Goal: Transaction & Acquisition: Purchase product/service

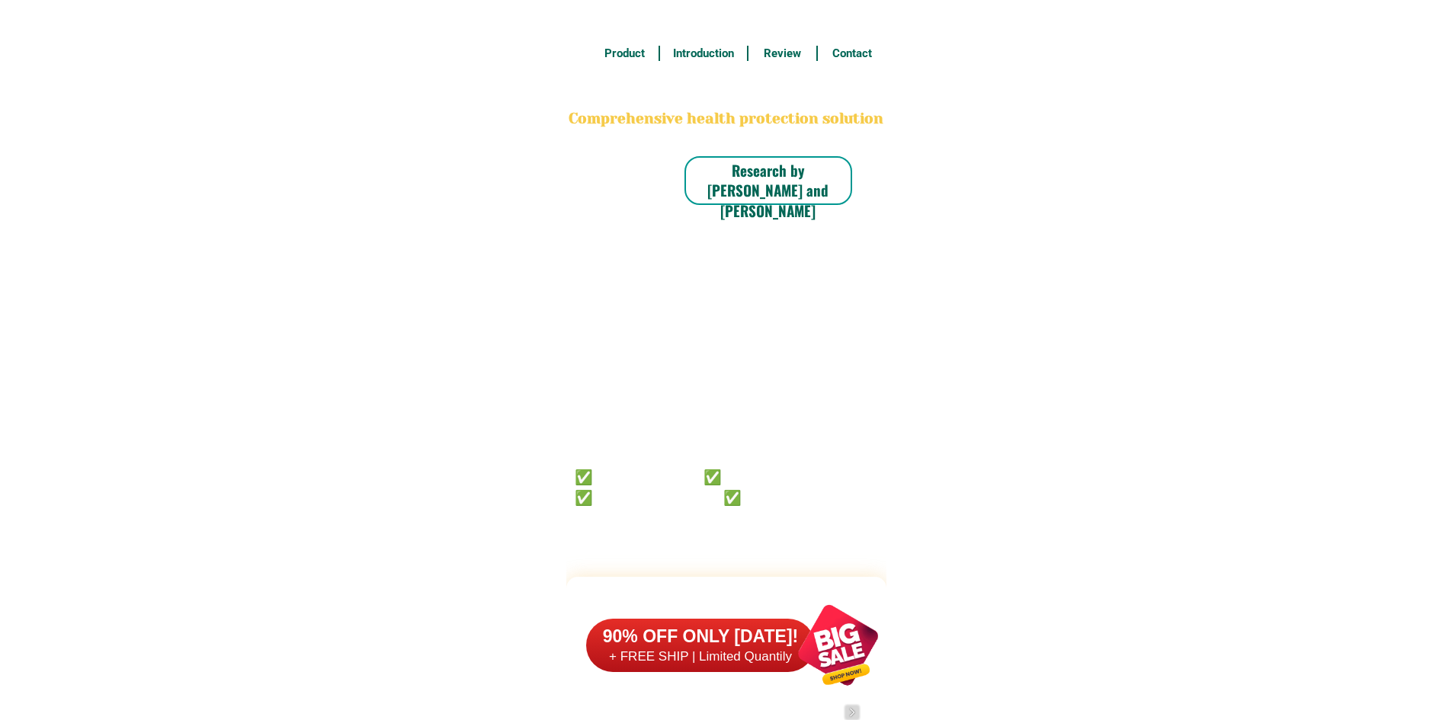
scroll to position [11845, 0]
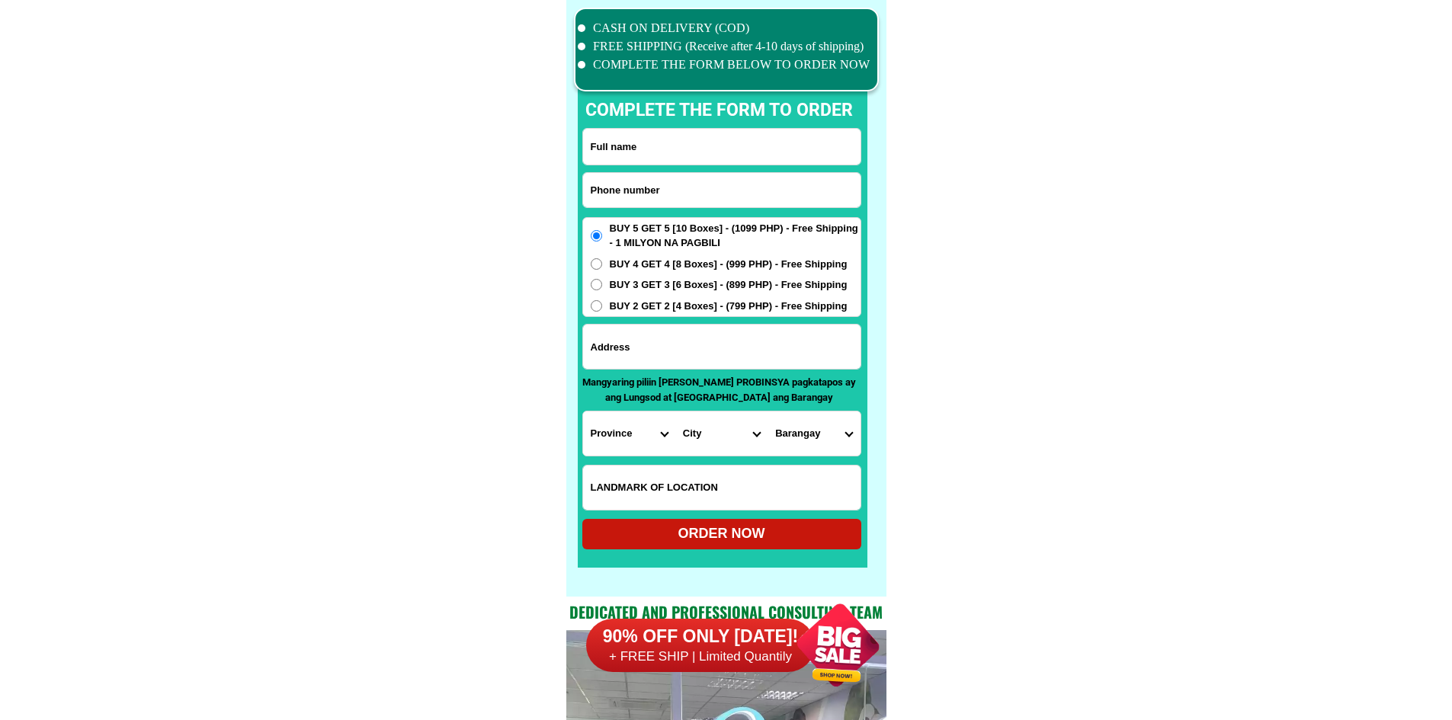
click at [658, 194] on input "Input phone_number" at bounding box center [721, 190] width 277 height 34
paste input "09753291622"
type input "09753291622"
click at [638, 143] on input "Input full_name" at bounding box center [721, 147] width 277 height 36
paste input "[PERSON_NAME][GEOGRAPHIC_DATA]"
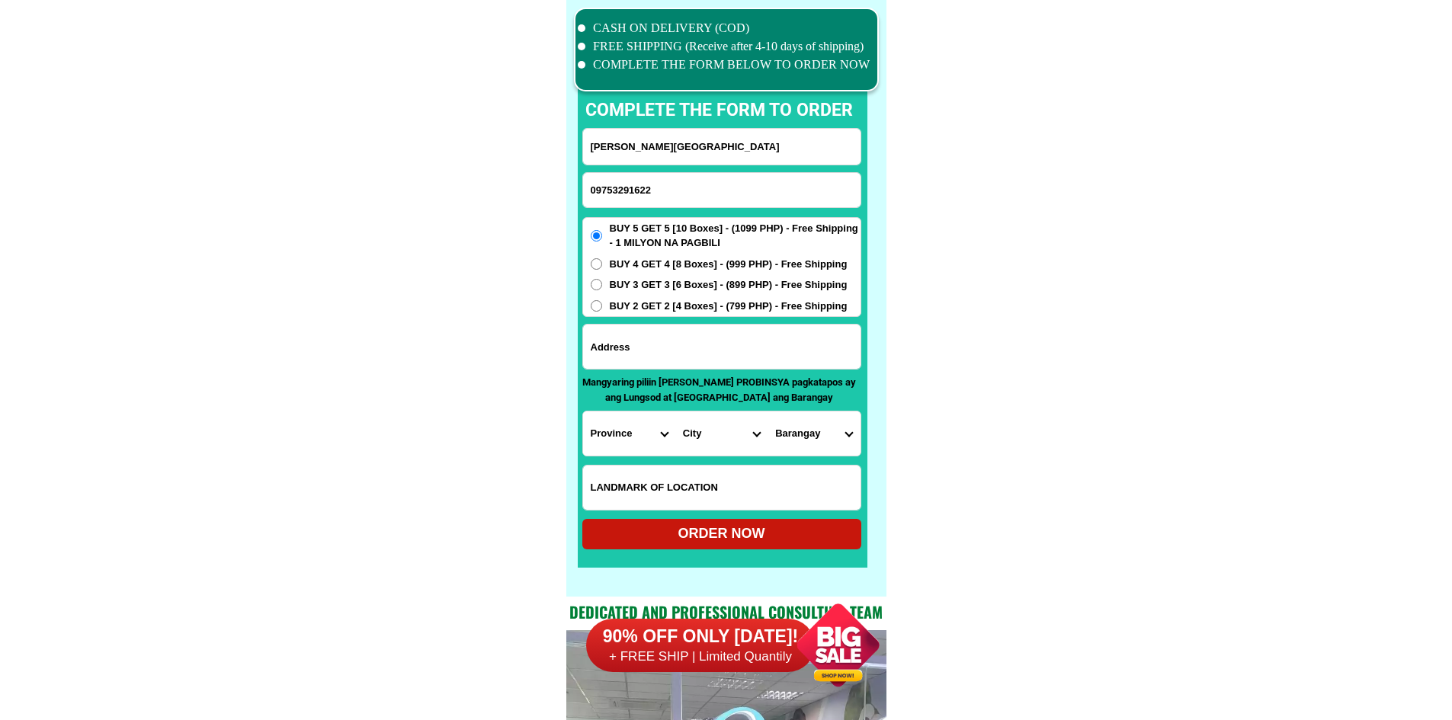
type input "[PERSON_NAME][GEOGRAPHIC_DATA]"
drag, startPoint x: 642, startPoint y: 350, endPoint x: 642, endPoint y: 332, distance: 18.3
click at [642, 350] on input "Input address" at bounding box center [721, 347] width 277 height 44
paste input "[GEOGRAPHIC_DATA]"
type input "[GEOGRAPHIC_DATA]"
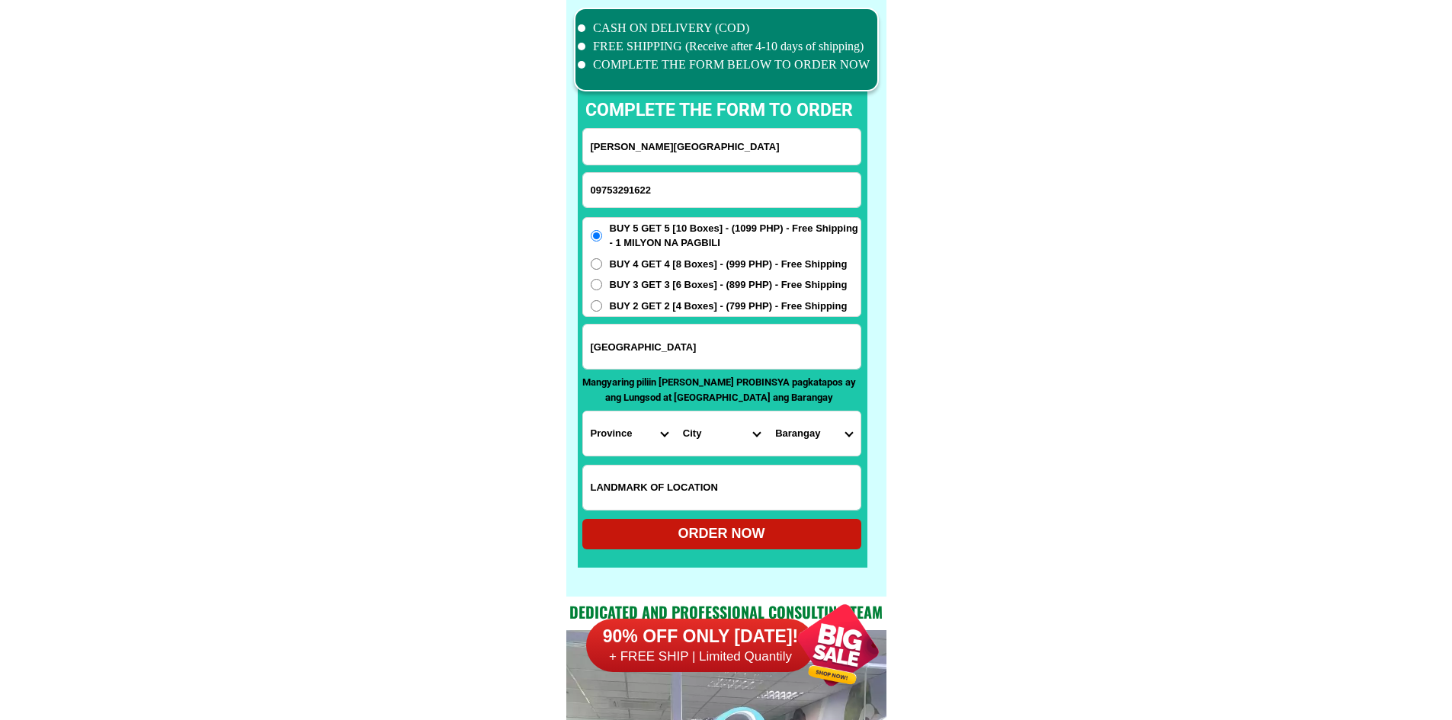
click at [647, 303] on span "BUY 2 GET 2 [4 Boxes] - (799 PHP) - Free Shipping" at bounding box center [729, 306] width 238 height 15
click at [602, 303] on input "BUY 2 GET 2 [4 Boxes] - (799 PHP) - Free Shipping" at bounding box center [596, 305] width 11 height 11
radio input "true"
click at [698, 351] on input "[GEOGRAPHIC_DATA]" at bounding box center [721, 347] width 277 height 44
paste input "[STREET_ADDRESS]"
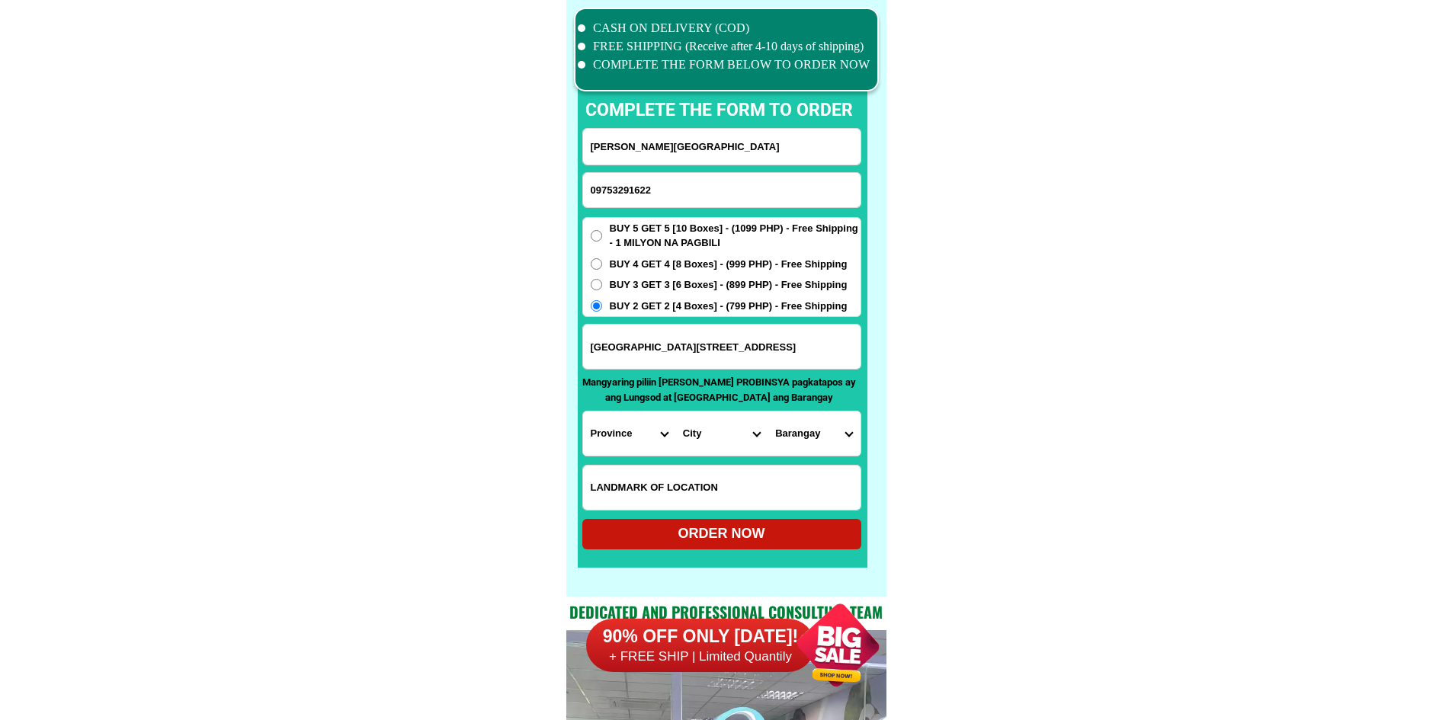
click at [795, 335] on input "[GEOGRAPHIC_DATA][STREET_ADDRESS]" at bounding box center [721, 347] width 277 height 44
click at [792, 347] on input "[GEOGRAPHIC_DATA][STREET_ADDRESS]" at bounding box center [721, 347] width 277 height 44
paste input "Solana [GEOGRAPHIC_DATA]"
type input "[GEOGRAPHIC_DATA] [GEOGRAPHIC_DATA]"
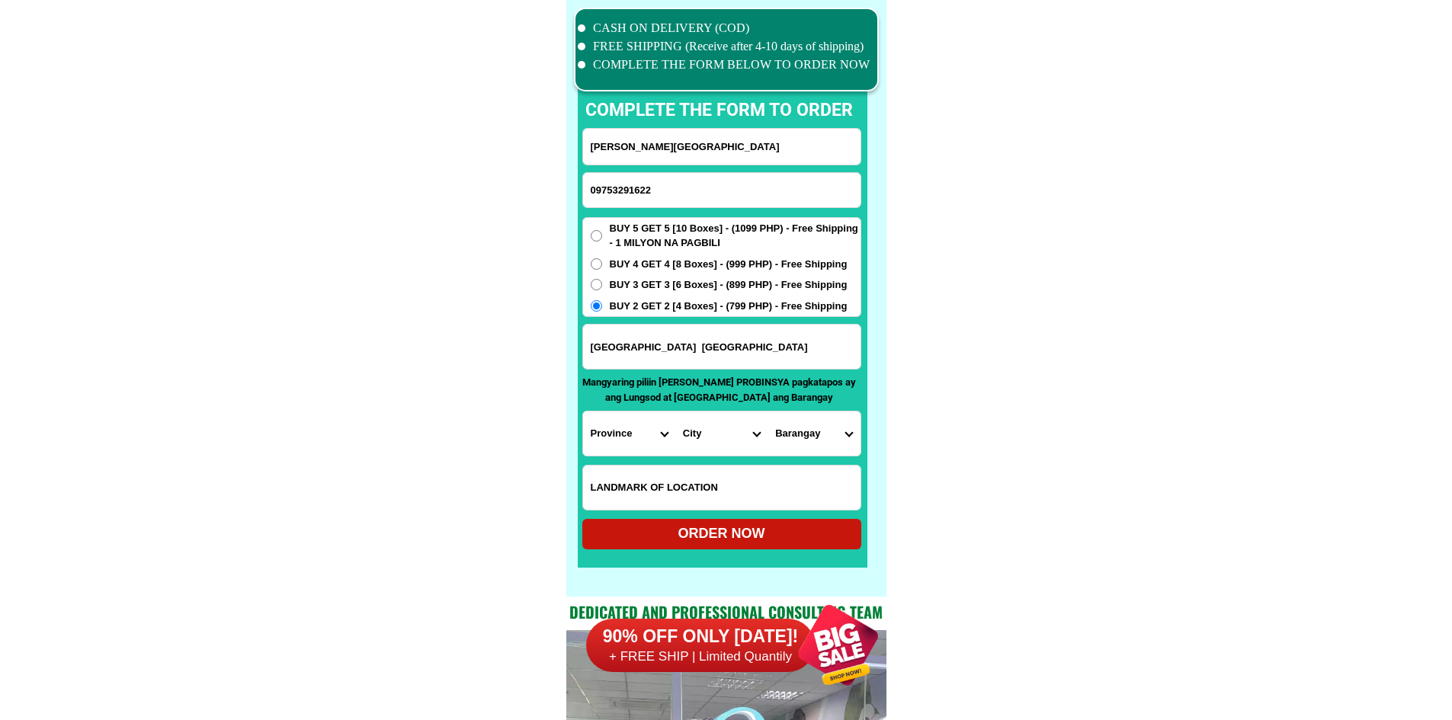
scroll to position [0, 0]
click at [692, 345] on input "[GEOGRAPHIC_DATA] [GEOGRAPHIC_DATA]" at bounding box center [721, 347] width 277 height 44
click at [611, 433] on select "Province [GEOGRAPHIC_DATA] [GEOGRAPHIC_DATA] [GEOGRAPHIC_DATA] [GEOGRAPHIC_DATA…" at bounding box center [629, 433] width 92 height 44
select select "63_869"
click at [583, 411] on select "Province [GEOGRAPHIC_DATA] [GEOGRAPHIC_DATA] [GEOGRAPHIC_DATA] [GEOGRAPHIC_DATA…" at bounding box center [629, 433] width 92 height 44
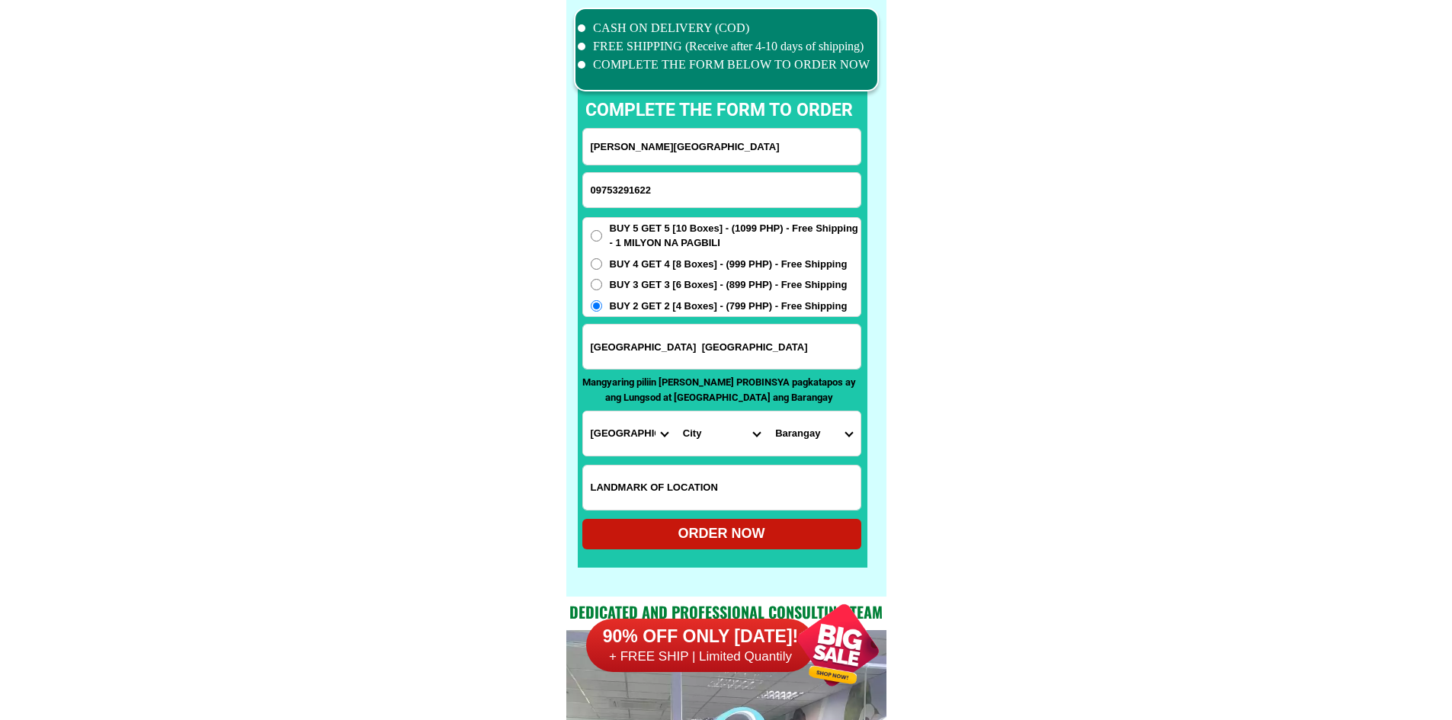
click at [700, 432] on select "City Abulug Allacapan Amulung [GEOGRAPHIC_DATA][PERSON_NAME] [GEOGRAPHIC_DATA] …" at bounding box center [721, 433] width 92 height 44
click at [718, 433] on select "City Abulug Allacapan Amulung [GEOGRAPHIC_DATA][PERSON_NAME] [GEOGRAPHIC_DATA] …" at bounding box center [721, 433] width 92 height 44
select select "63_8695609"
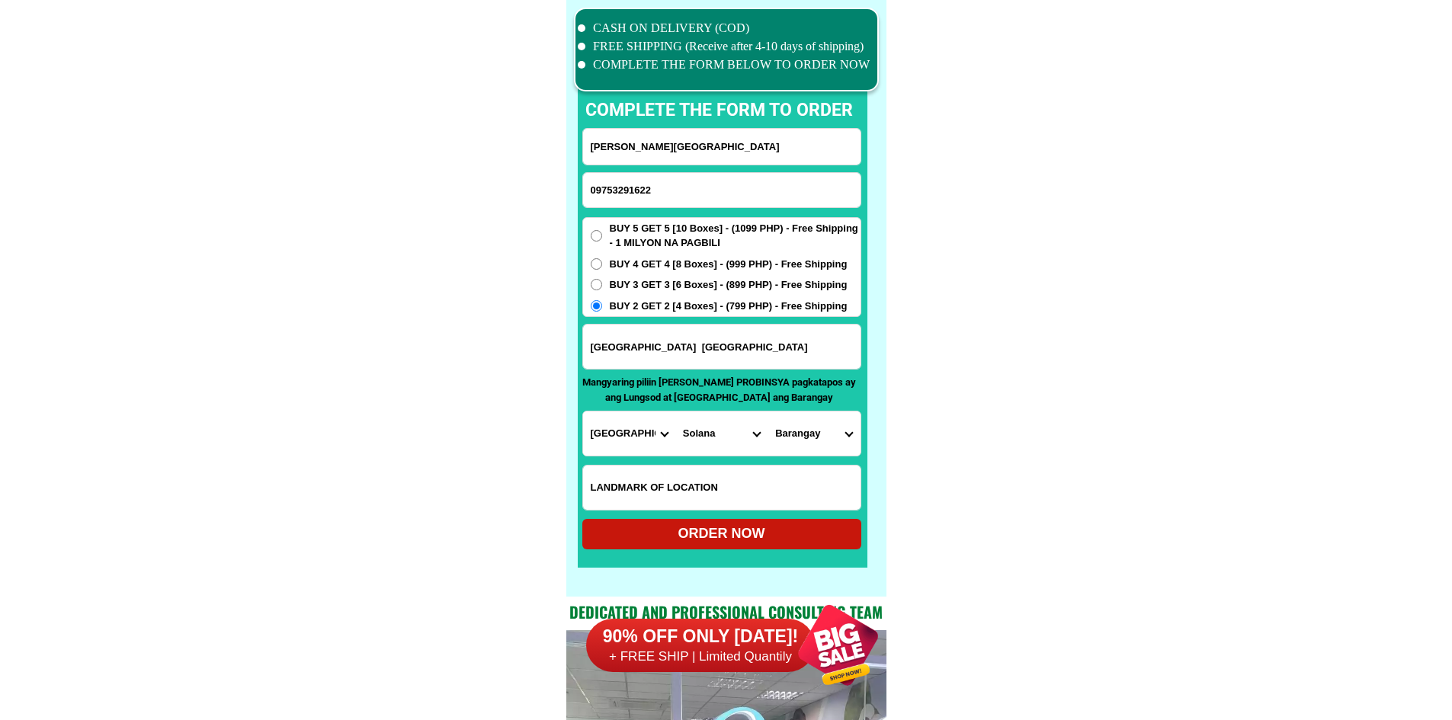
click at [799, 432] on select "[GEOGRAPHIC_DATA] [GEOGRAPHIC_DATA] south [GEOGRAPHIC_DATA] [GEOGRAPHIC_DATA] […" at bounding box center [813, 433] width 92 height 44
select select "63_86956096398"
click at [799, 432] on select "[GEOGRAPHIC_DATA] [GEOGRAPHIC_DATA] south [GEOGRAPHIC_DATA] [GEOGRAPHIC_DATA] […" at bounding box center [813, 433] width 92 height 44
click at [808, 426] on select "[GEOGRAPHIC_DATA] [GEOGRAPHIC_DATA] south [GEOGRAPHIC_DATA] [GEOGRAPHIC_DATA] […" at bounding box center [813, 433] width 92 height 44
click at [773, 530] on div "ORDER NOW" at bounding box center [721, 533] width 279 height 21
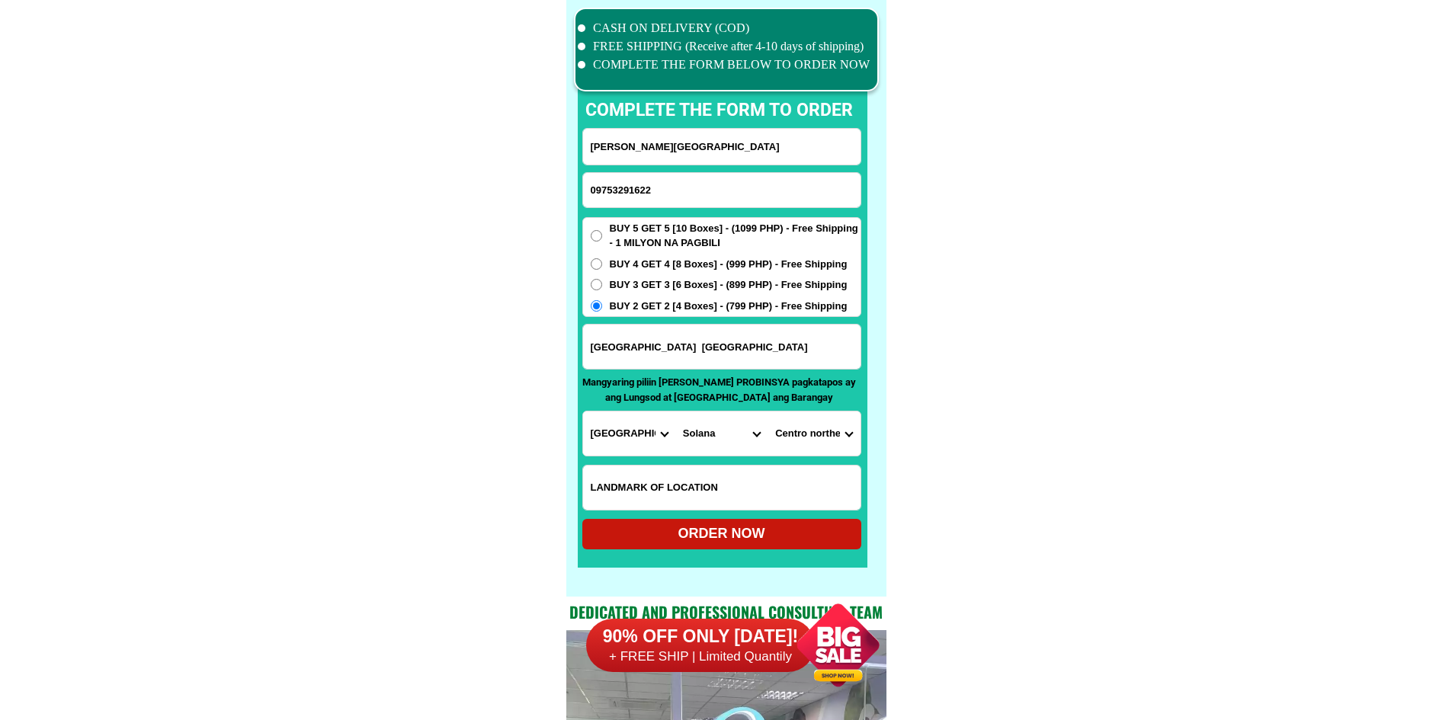
radio input "true"
click at [665, 210] on form "[PERSON_NAME] 09753291622 ORDER NOW [GEOGRAPHIC_DATA] 88 [GEOGRAPHIC_DATA] [GEO…" at bounding box center [721, 338] width 279 height 421
click at [667, 190] on input "09753291622" at bounding box center [721, 190] width 277 height 34
paste input "09364004517"
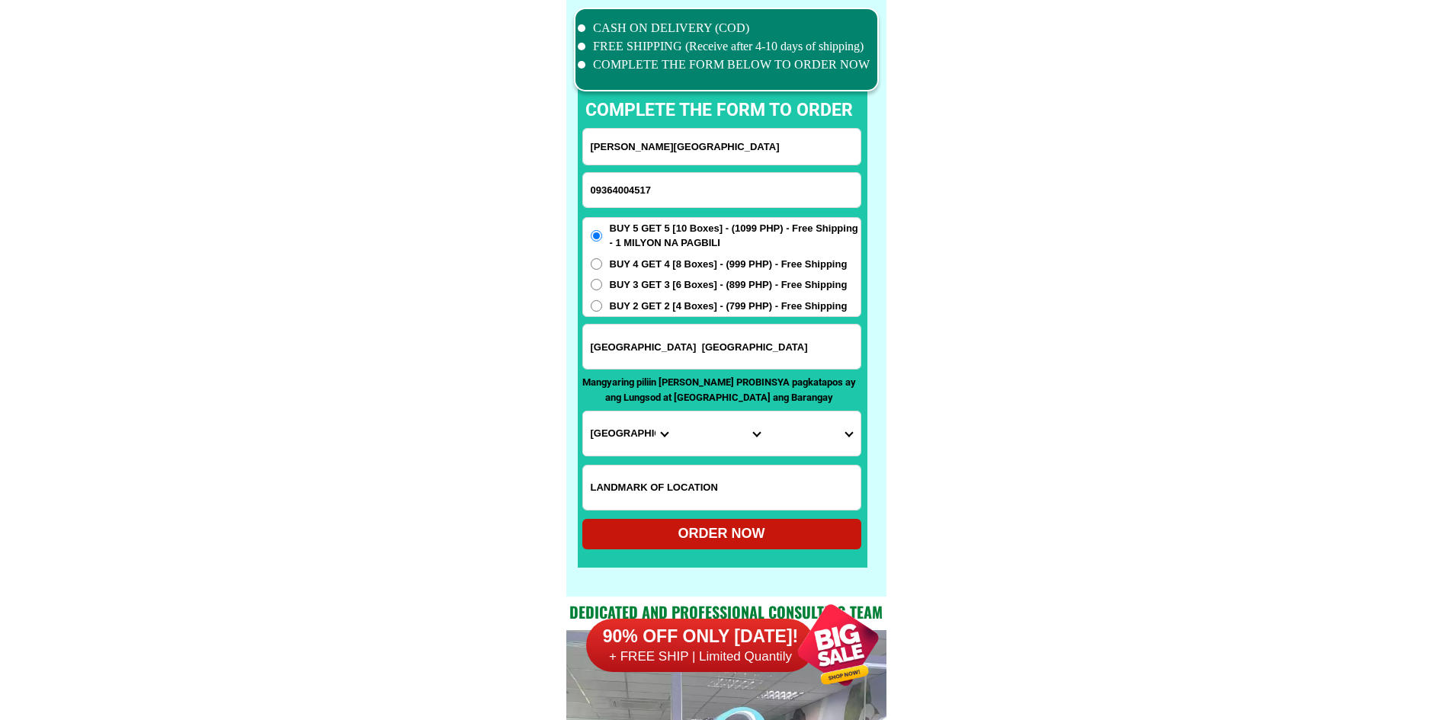
type input "09364004517"
click at [696, 151] on input "Input full_name" at bounding box center [721, 147] width 277 height 36
paste input "[PERSON_NAME]"
type input "[PERSON_NAME]"
click at [677, 354] on input "Input address" at bounding box center [721, 347] width 277 height 44
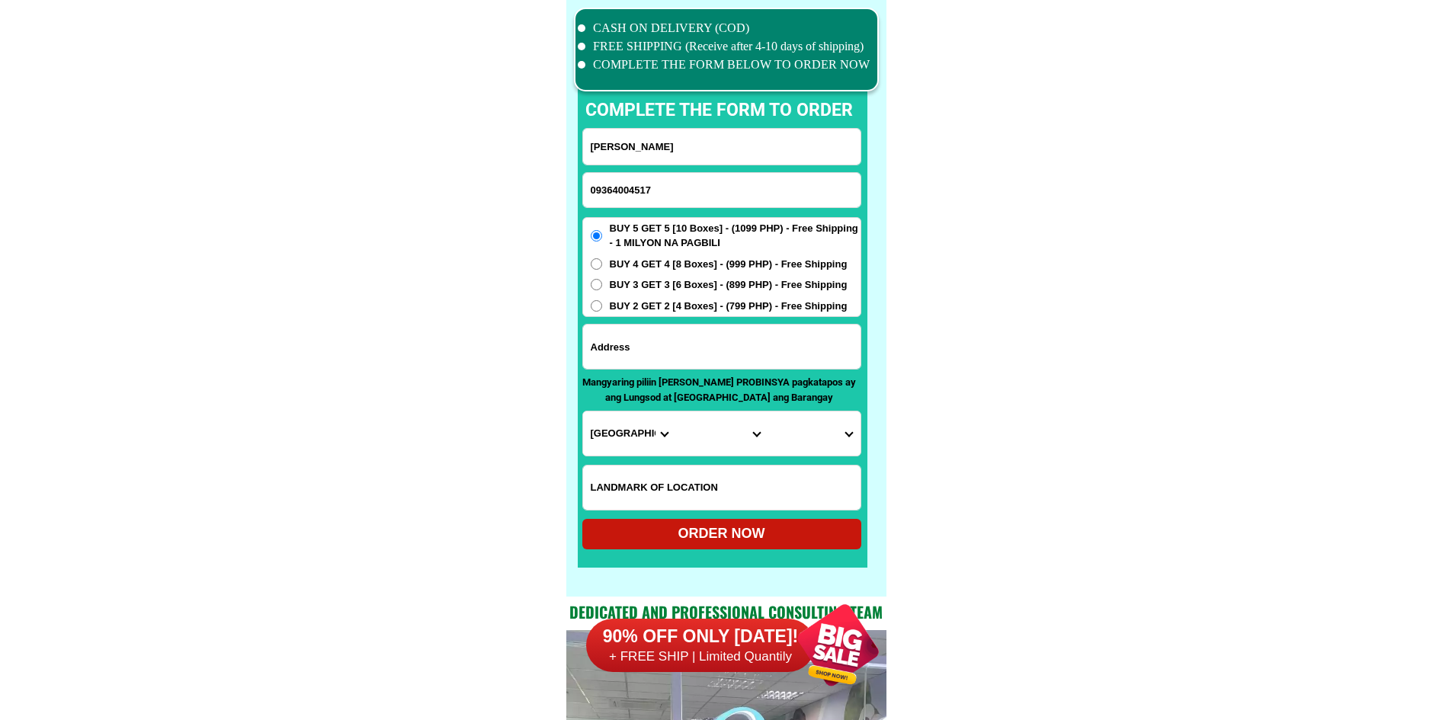
paste input "755 p [PERSON_NAME] st brgy bagong Anyo liliw Laguna"
type input "755 p [PERSON_NAME] st brgy bagong Anyo liliw Laguna"
click at [626, 449] on select "Province [GEOGRAPHIC_DATA] [GEOGRAPHIC_DATA] [GEOGRAPHIC_DATA] [GEOGRAPHIC_DATA…" at bounding box center [629, 433] width 92 height 44
select select "63_904"
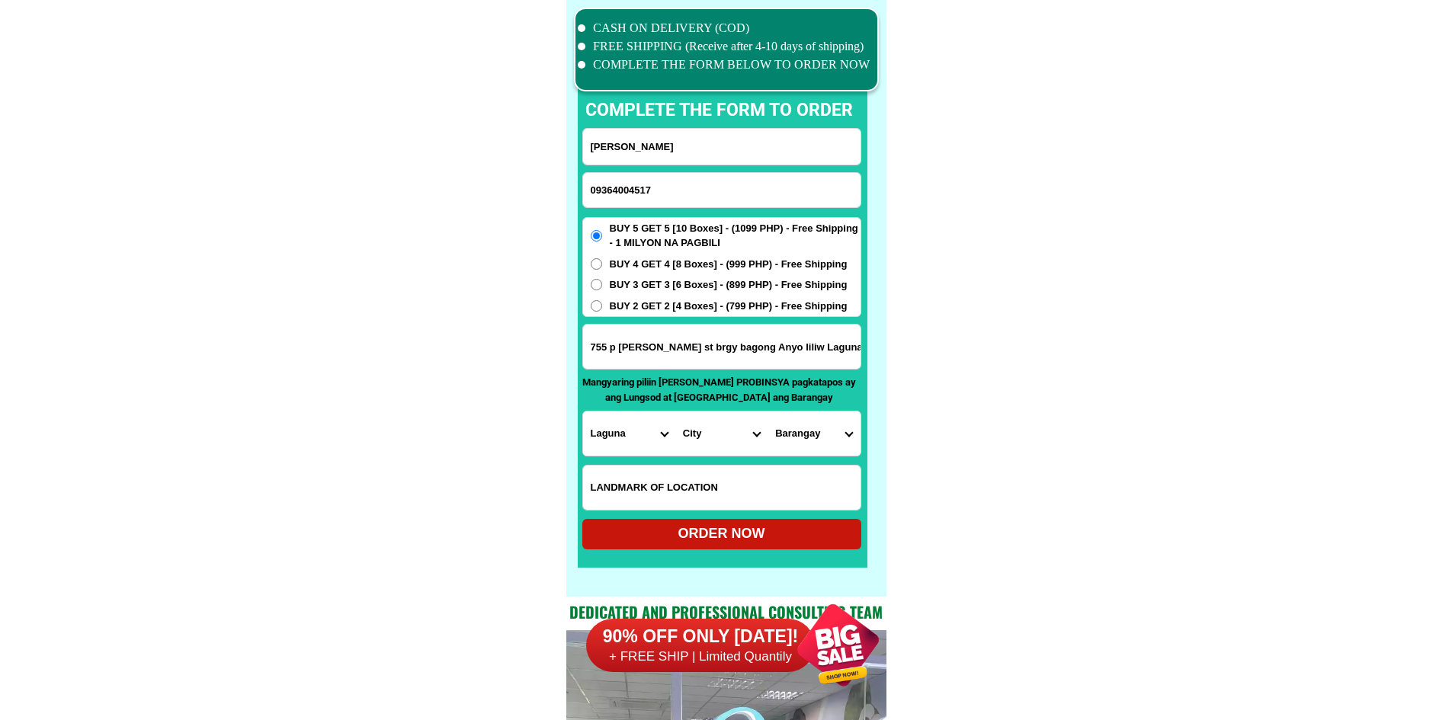
click at [699, 429] on select "City [GEOGRAPHIC_DATA] [GEOGRAPHIC_DATA]-city [GEOGRAPHIC_DATA] [GEOGRAPHIC_DAT…" at bounding box center [721, 433] width 92 height 44
select select "63_9046979"
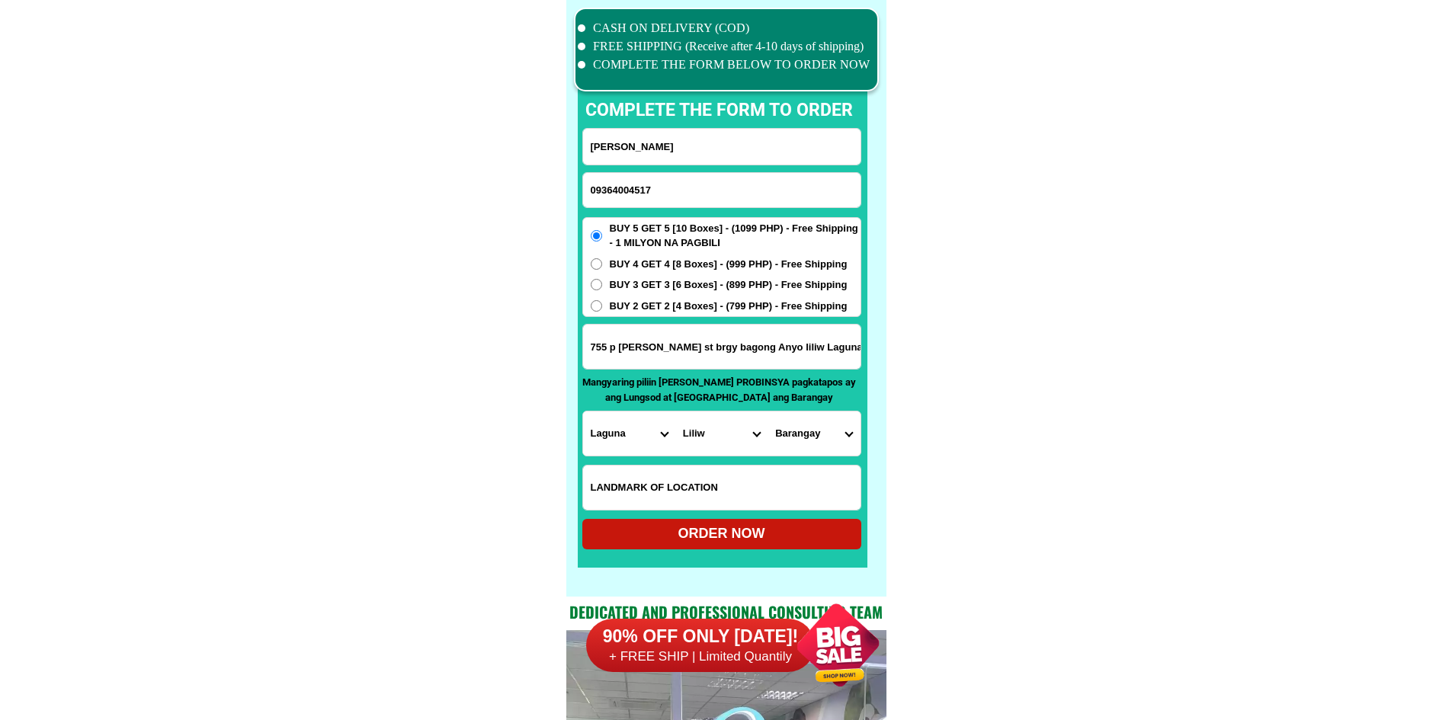
click at [675, 411] on select "City [GEOGRAPHIC_DATA] [GEOGRAPHIC_DATA]-city [GEOGRAPHIC_DATA] [GEOGRAPHIC_DAT…" at bounding box center [721, 433] width 92 height 44
click at [827, 430] on select "Barangay Bagong anyo (pob.) Bayate Bongkol Bubukal Cabuyao Calumpang Culoy Daga…" at bounding box center [813, 433] width 92 height 44
select select "63_9046979215"
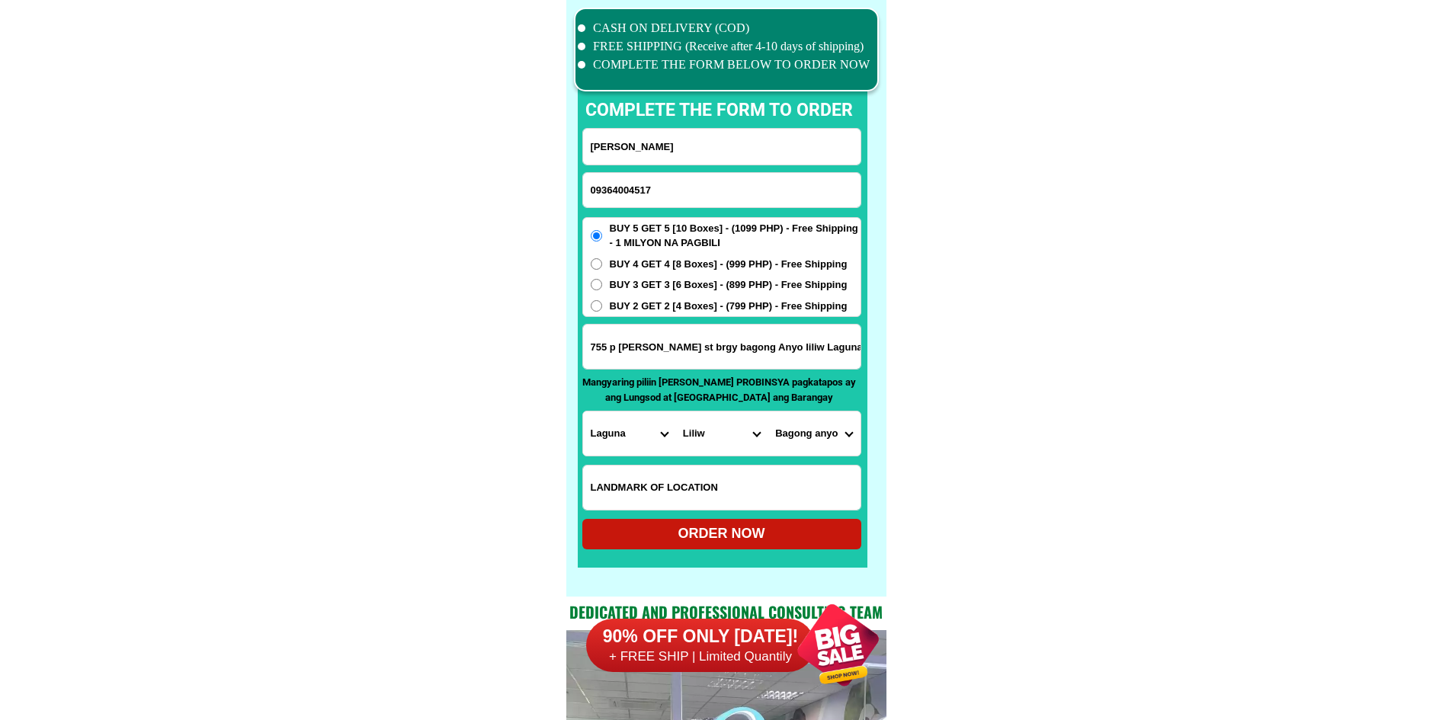
click at [754, 530] on div "ORDER NOW" at bounding box center [721, 533] width 279 height 21
type input "755 p [PERSON_NAME] st brgy bagong Anyo liliw Laguna"
radio input "true"
click at [692, 195] on input "Input phone_number" at bounding box center [721, 190] width 277 height 34
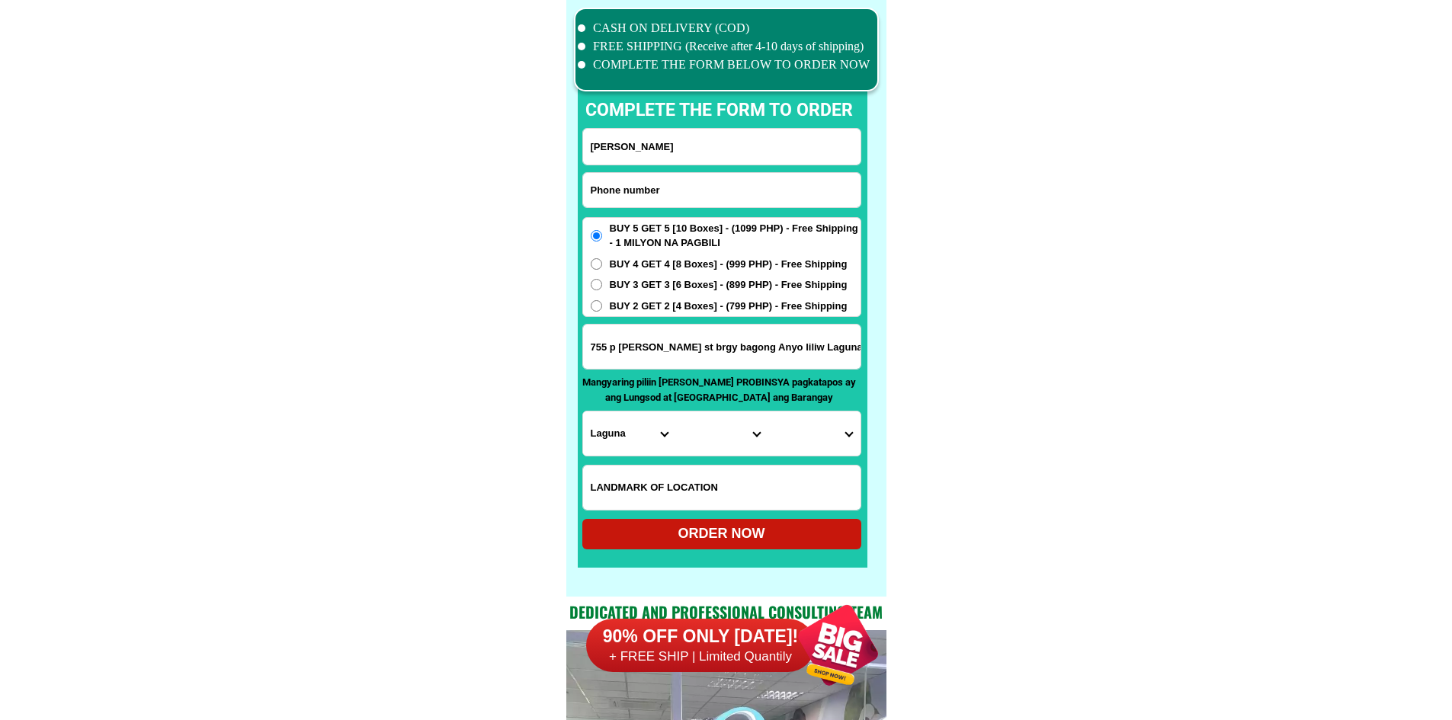
paste input "09097228988"
type input "09097228988"
click at [680, 129] on input "[PERSON_NAME]" at bounding box center [721, 147] width 277 height 36
click at [678, 144] on input "[PERSON_NAME]" at bounding box center [721, 147] width 277 height 36
paste input "[PERSON_NAME][DEMOGRAPHIC_DATA]"
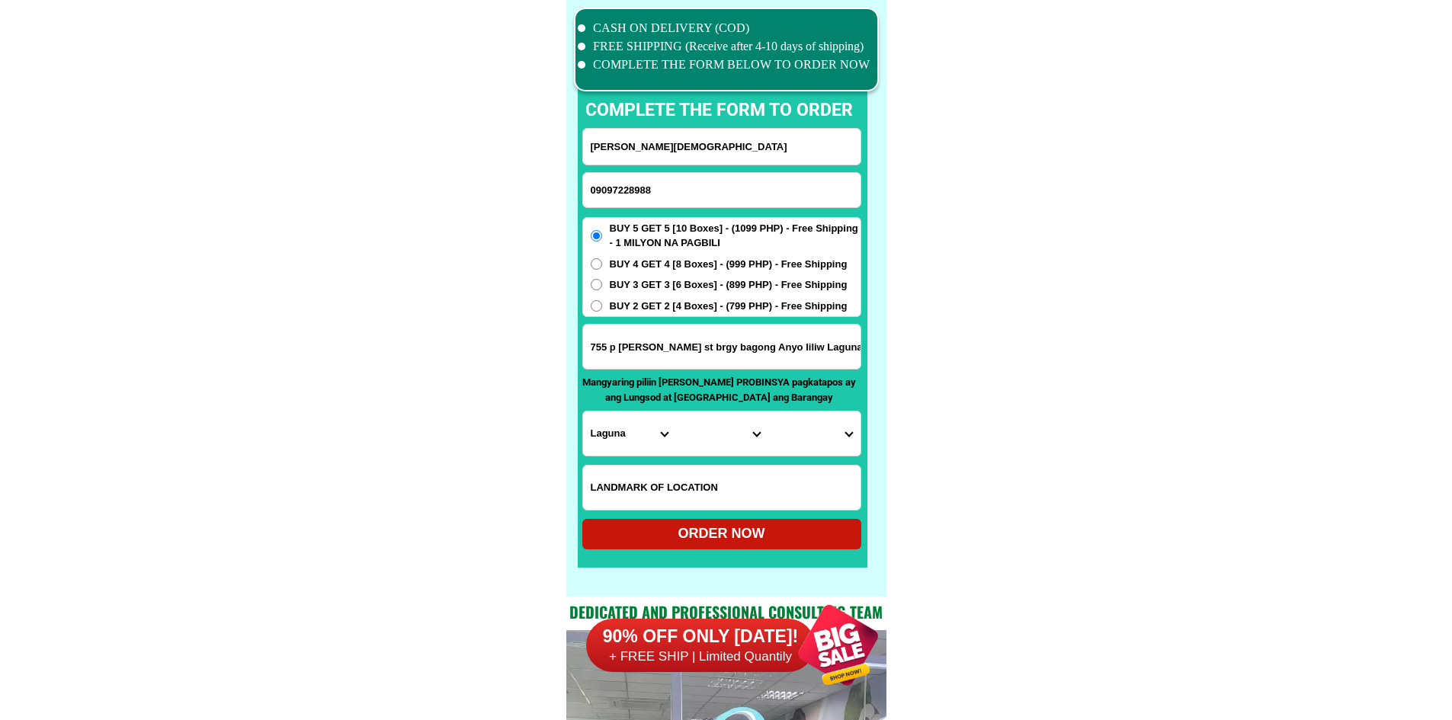
type input "[PERSON_NAME][DEMOGRAPHIC_DATA]"
click at [655, 355] on input "755 p [PERSON_NAME] st brgy bagong Anyo liliw Laguna" at bounding box center [721, 347] width 277 height 44
paste input "[PERSON_NAME] sorsogon somagongsong bua sorsogo"
type input "[PERSON_NAME] sorsogon somagongsong bua sorsogo"
click at [697, 312] on span "BUY 2 GET 2 [4 Boxes] - (799 PHP) - Free Shipping" at bounding box center [729, 306] width 238 height 15
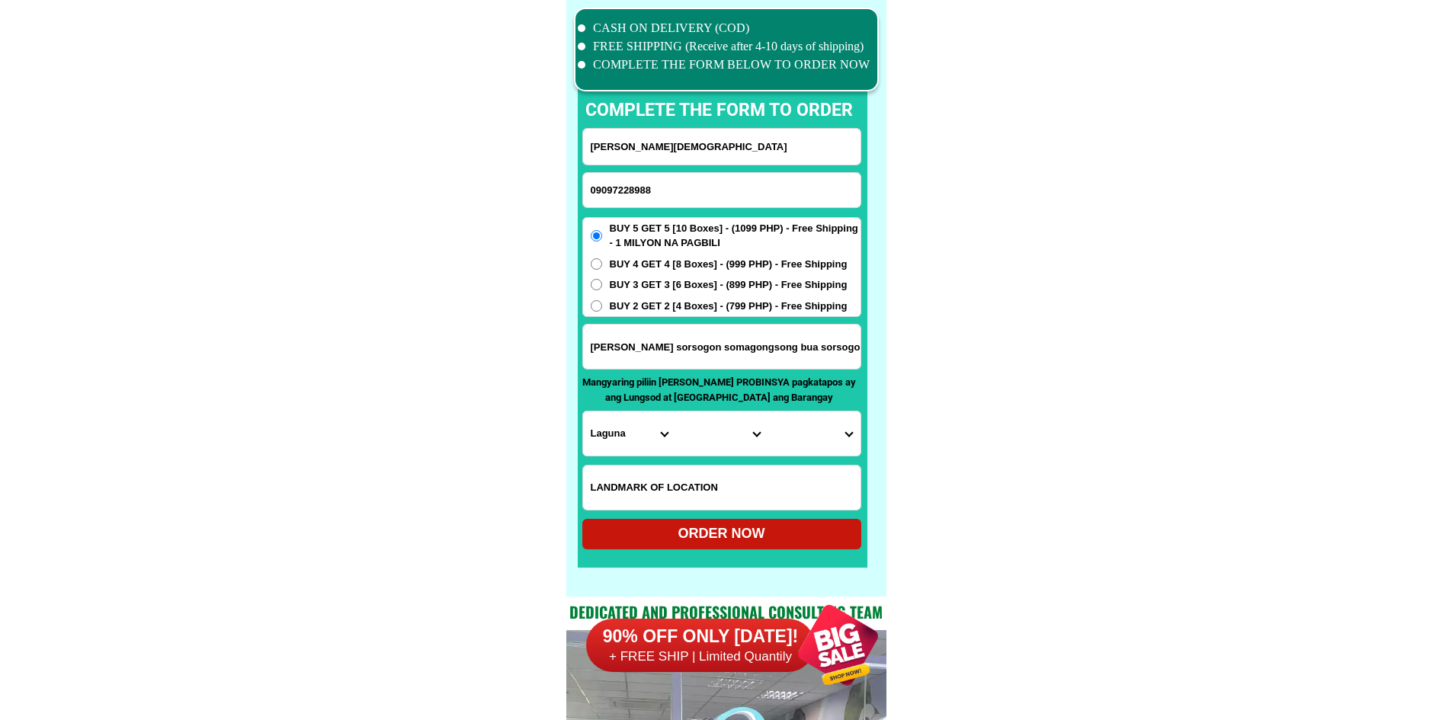
click at [602, 312] on input "BUY 2 GET 2 [4 Boxes] - (799 PHP) - Free Shipping" at bounding box center [596, 305] width 11 height 11
radio input "true"
click at [631, 438] on select "Province [GEOGRAPHIC_DATA] [GEOGRAPHIC_DATA] [GEOGRAPHIC_DATA] [GEOGRAPHIC_DATA…" at bounding box center [629, 433] width 92 height 44
select select "63_662"
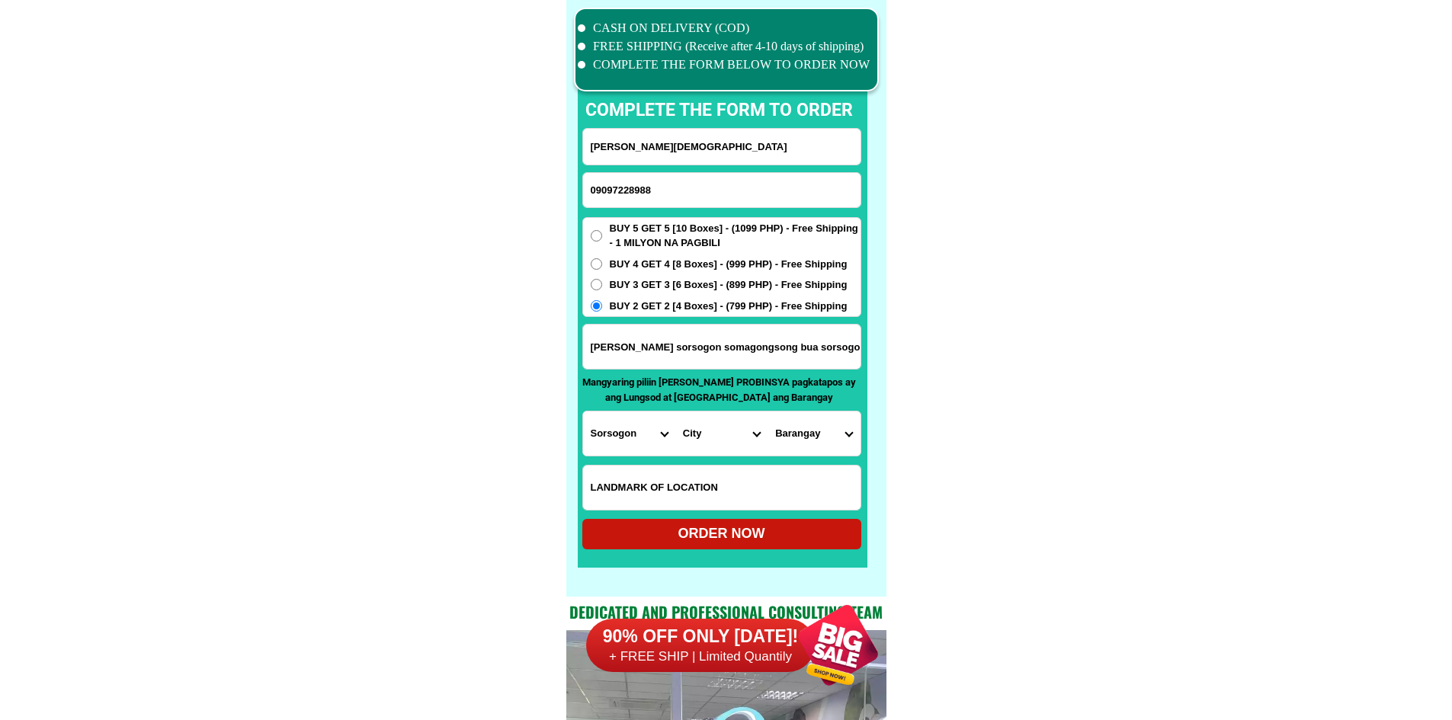
click at [719, 442] on select "City [GEOGRAPHIC_DATA] Bulan Bulusan Castilla Donsol Gubat Irosin Juban Matnog …" at bounding box center [721, 433] width 92 height 44
select select "63_6626367"
click at [706, 432] on select "City [GEOGRAPHIC_DATA] Bulan Bulusan Castilla Donsol Gubat Irosin Juban Matnog …" at bounding box center [721, 433] width 92 height 44
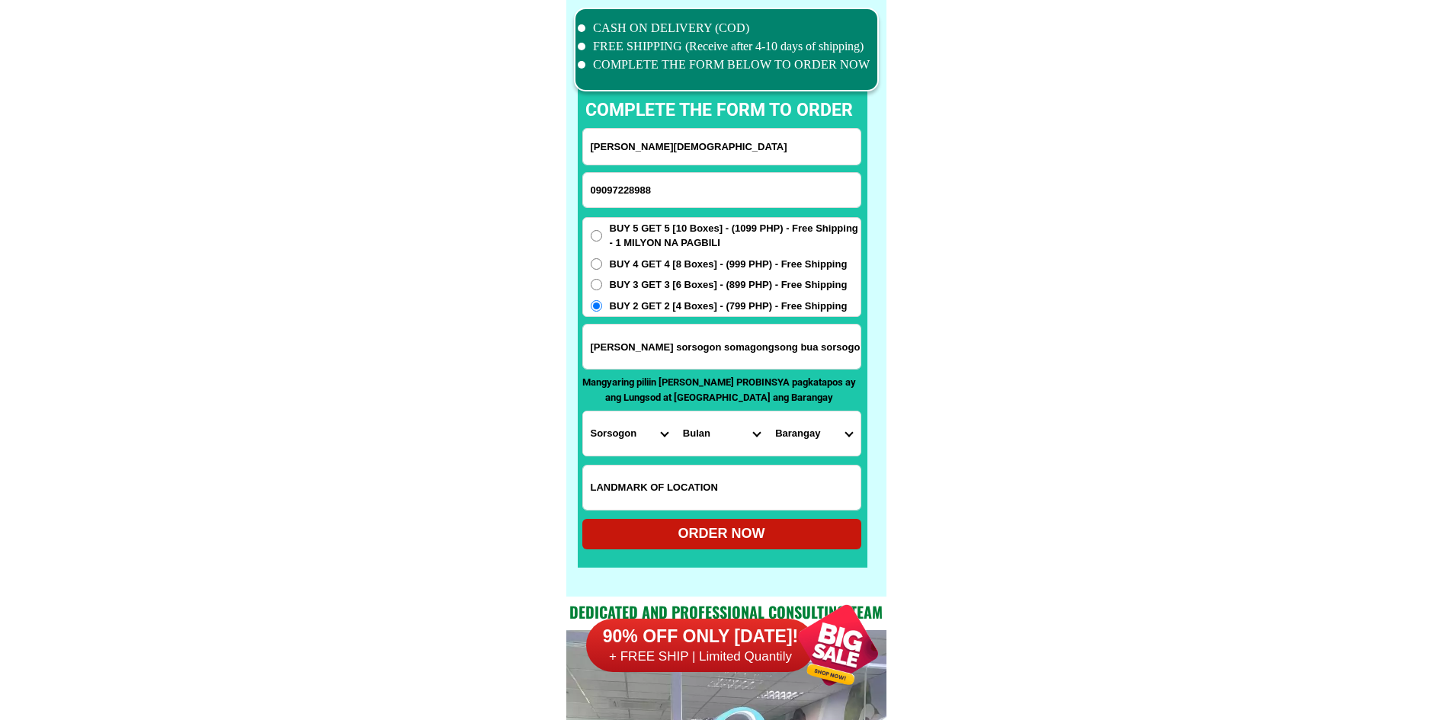
click at [712, 438] on select "City [GEOGRAPHIC_DATA] Bulan Bulusan Castilla Donsol Gubat Irosin Juban Matnog …" at bounding box center [721, 433] width 92 height 44
click at [675, 411] on select "City [GEOGRAPHIC_DATA] Bulan Bulusan Castilla Donsol Gubat Irosin Juban Matnog …" at bounding box center [721, 433] width 92 height 44
click at [824, 446] on select "Barangay A. [PERSON_NAME] [PERSON_NAME] Antipolo [PERSON_NAME] [PERSON_NAME] ([…" at bounding box center [813, 433] width 92 height 44
select select "63_66263671717"
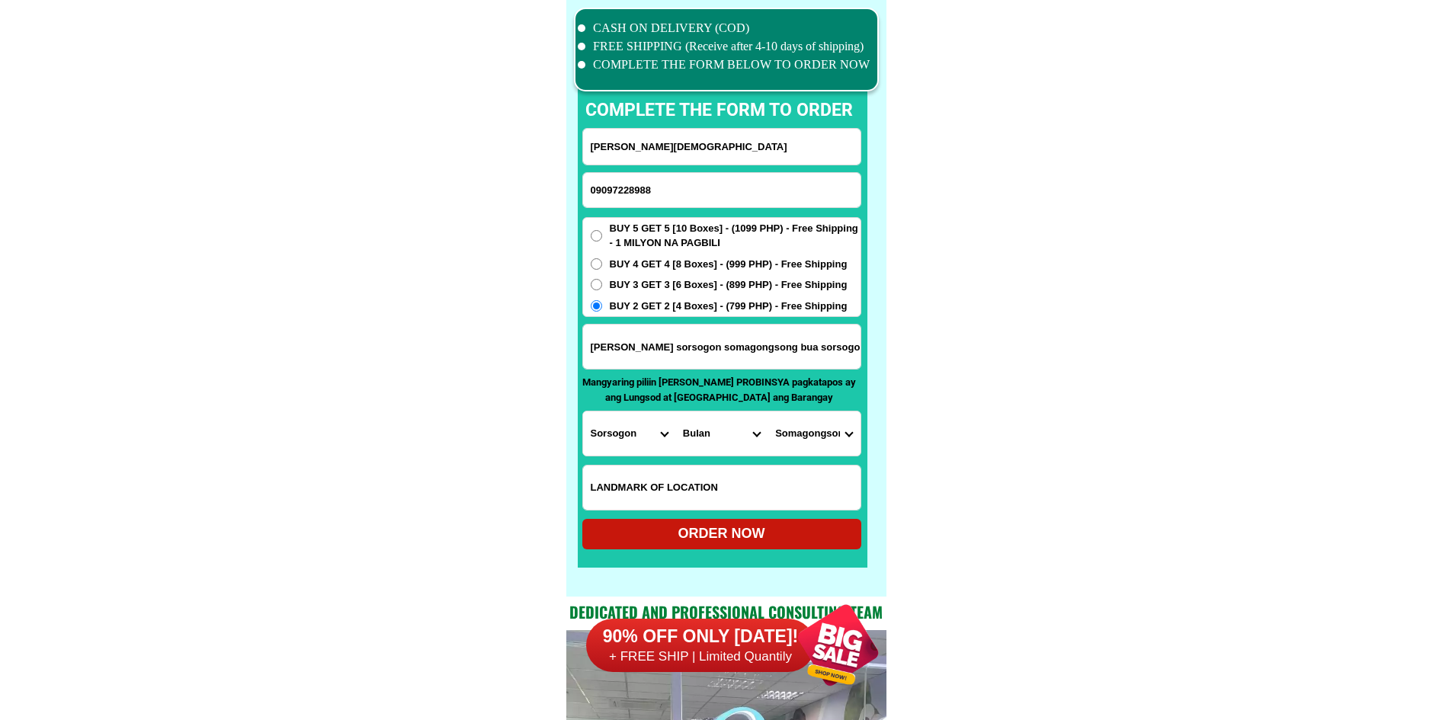
click at [772, 546] on div "ORDER NOW" at bounding box center [721, 534] width 279 height 30
radio input "true"
click at [610, 183] on input "09097228988" at bounding box center [721, 190] width 277 height 34
paste input "09386983087"
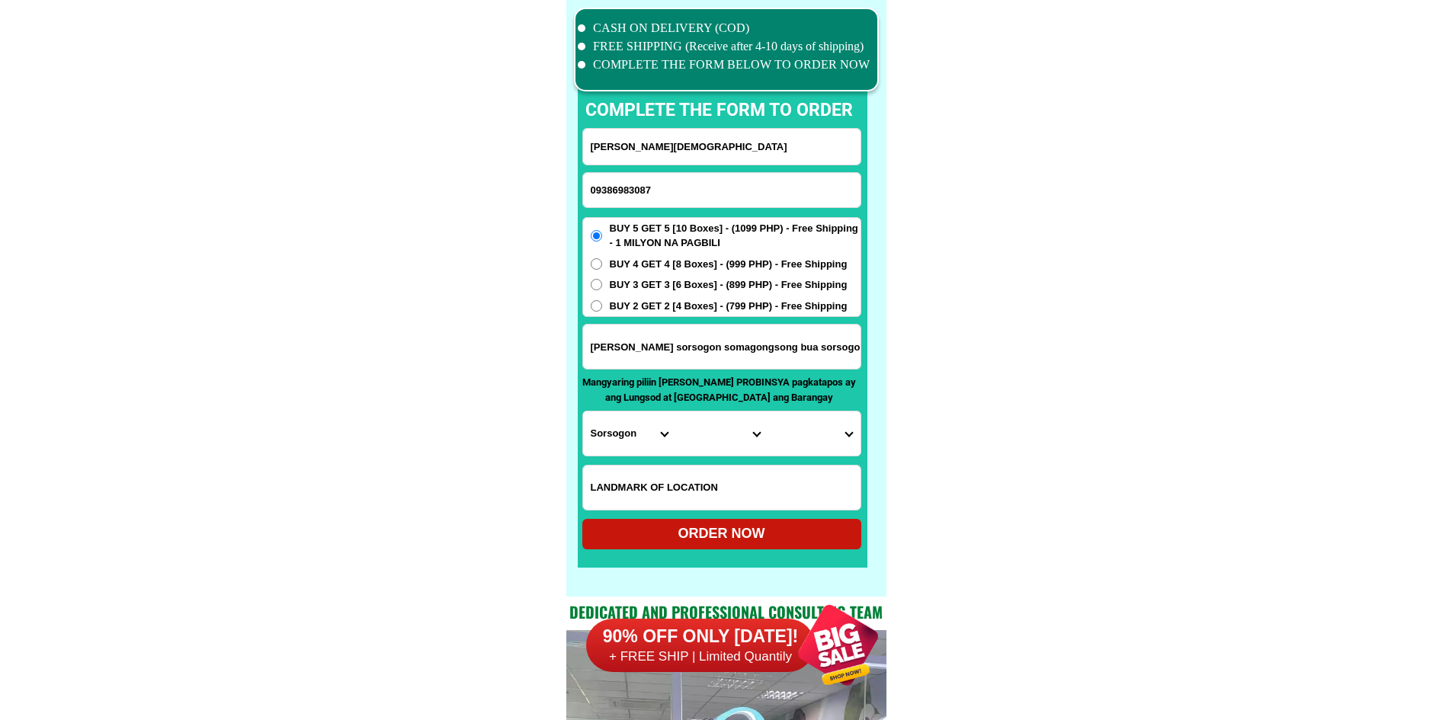
type input "09386983087"
click at [685, 134] on input "[PERSON_NAME][DEMOGRAPHIC_DATA]" at bounding box center [721, 147] width 277 height 36
paste input "[PERSON_NAME]"
type input "[PERSON_NAME]"
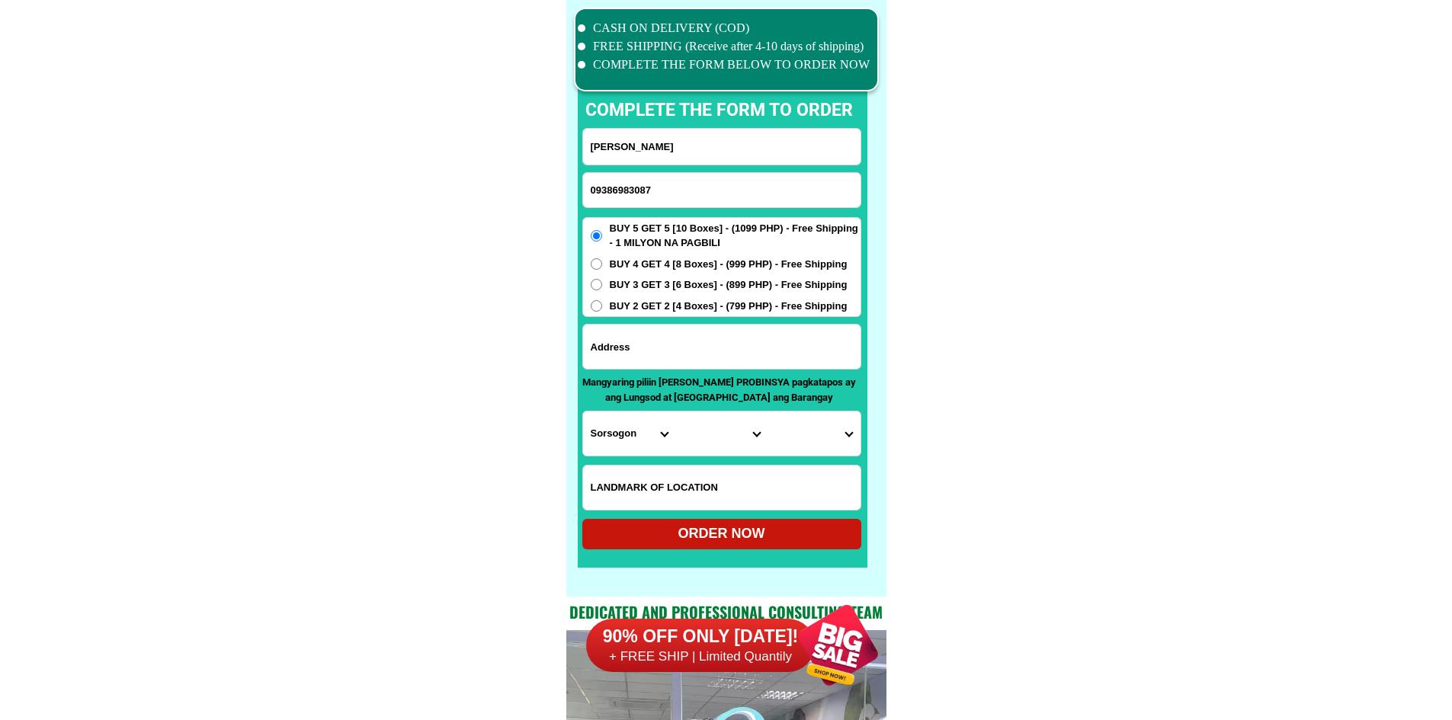
click at [736, 363] on input "Input address" at bounding box center [721, 347] width 277 height 44
paste input "73 [GEOGRAPHIC_DATA][PERSON_NAME]. BINMALEY PANGASINAN"
drag, startPoint x: 786, startPoint y: 346, endPoint x: 703, endPoint y: 360, distance: 84.3
click at [703, 360] on input "73 [GEOGRAPHIC_DATA][PERSON_NAME]. BINMALEY PANGASINAN" at bounding box center [721, 347] width 277 height 44
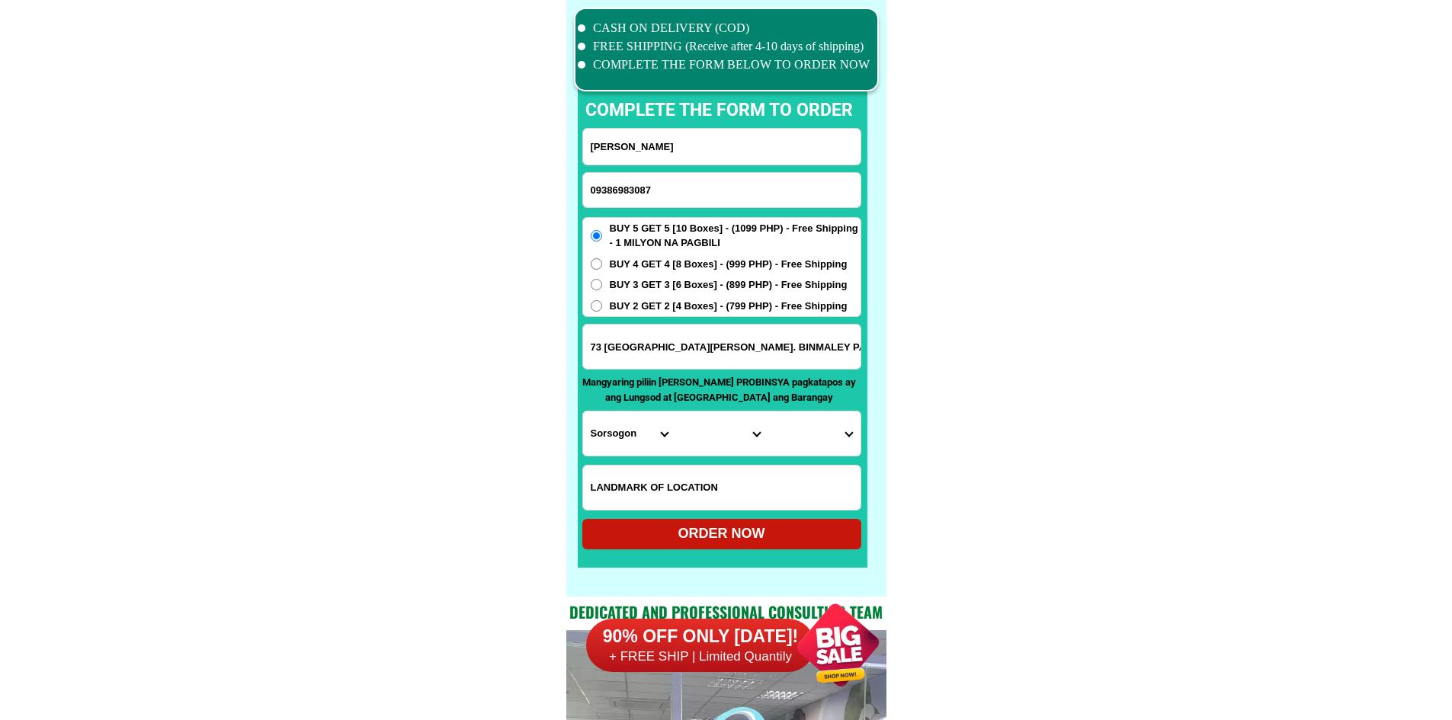
type input "73 [GEOGRAPHIC_DATA][PERSON_NAME]. BINMALEY PANGASINAN"
click at [634, 433] on select "Province [GEOGRAPHIC_DATA] [GEOGRAPHIC_DATA] [GEOGRAPHIC_DATA] [GEOGRAPHIC_DATA…" at bounding box center [629, 433] width 92 height 44
select select "63_247"
click at [741, 434] on select "City [GEOGRAPHIC_DATA] [PERSON_NAME][GEOGRAPHIC_DATA]-city [GEOGRAPHIC_DATA] [G…" at bounding box center [721, 433] width 92 height 44
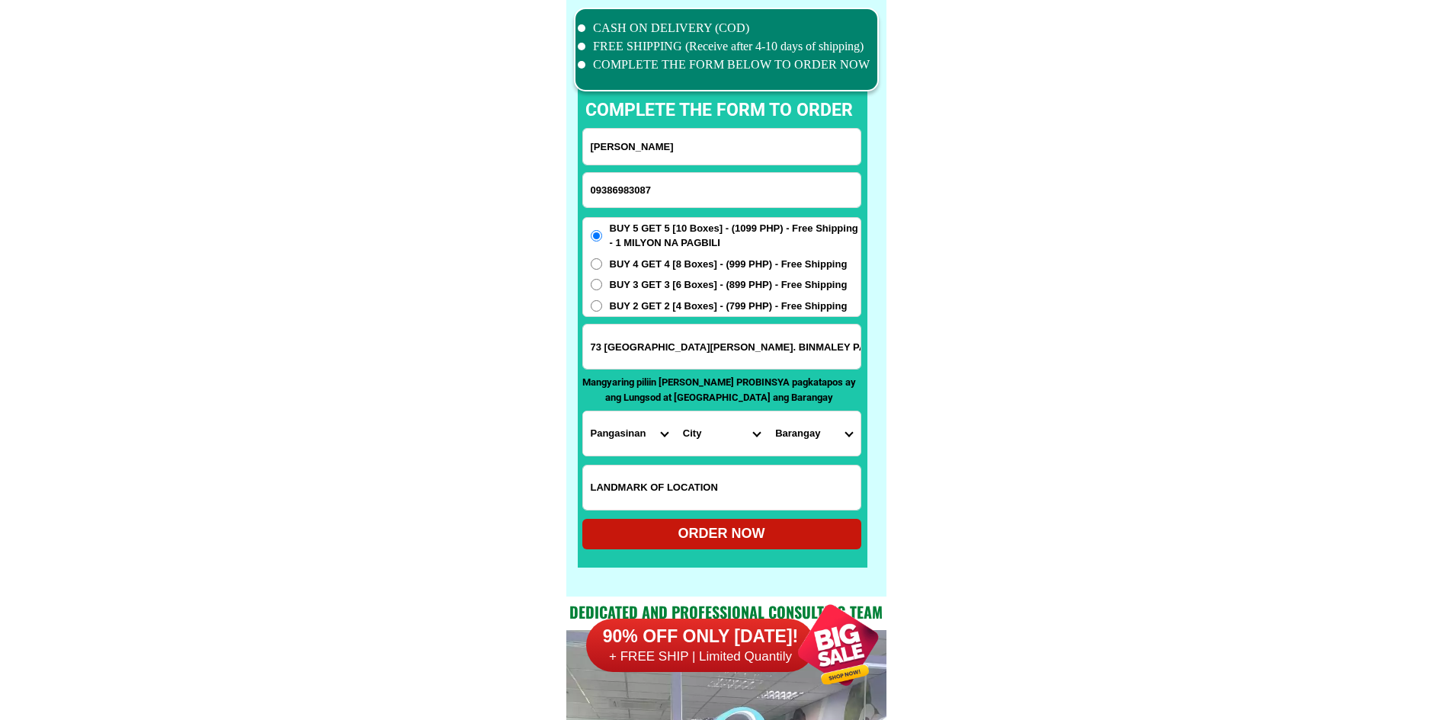
select select "63_2476347"
click at [795, 436] on select "Barangay Amancoro Balagan [GEOGRAPHIC_DATA] [PERSON_NAME][GEOGRAPHIC_DATA] polo…" at bounding box center [813, 433] width 92 height 44
select select "63_24763479449"
click at [767, 411] on select "Barangay Amancoro Balagan [GEOGRAPHIC_DATA] [PERSON_NAME][GEOGRAPHIC_DATA] polo…" at bounding box center [813, 433] width 92 height 44
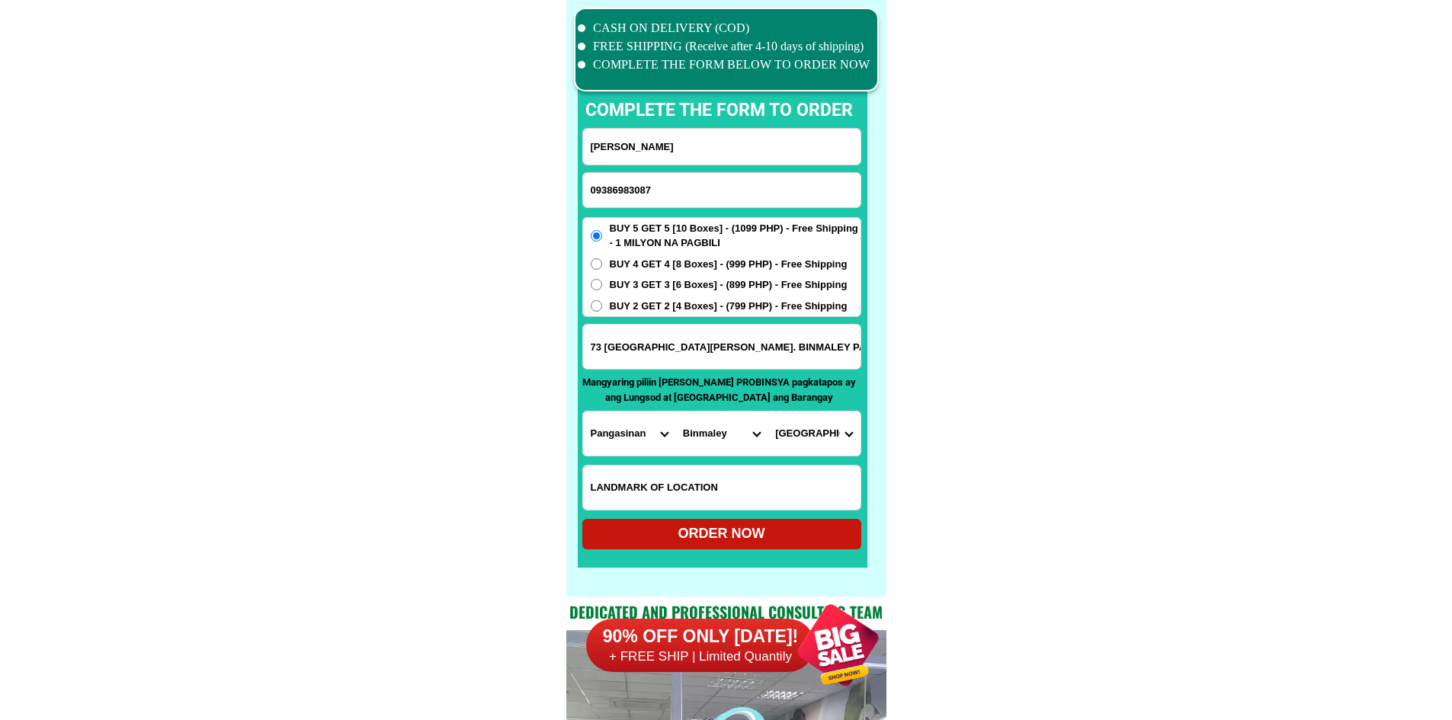
click at [773, 543] on div "ORDER NOW" at bounding box center [721, 533] width 279 height 21
radio input "true"
click at [608, 196] on input "Input phone_number" at bounding box center [721, 190] width 277 height 34
paste input "09627054220"
type input "09627054220"
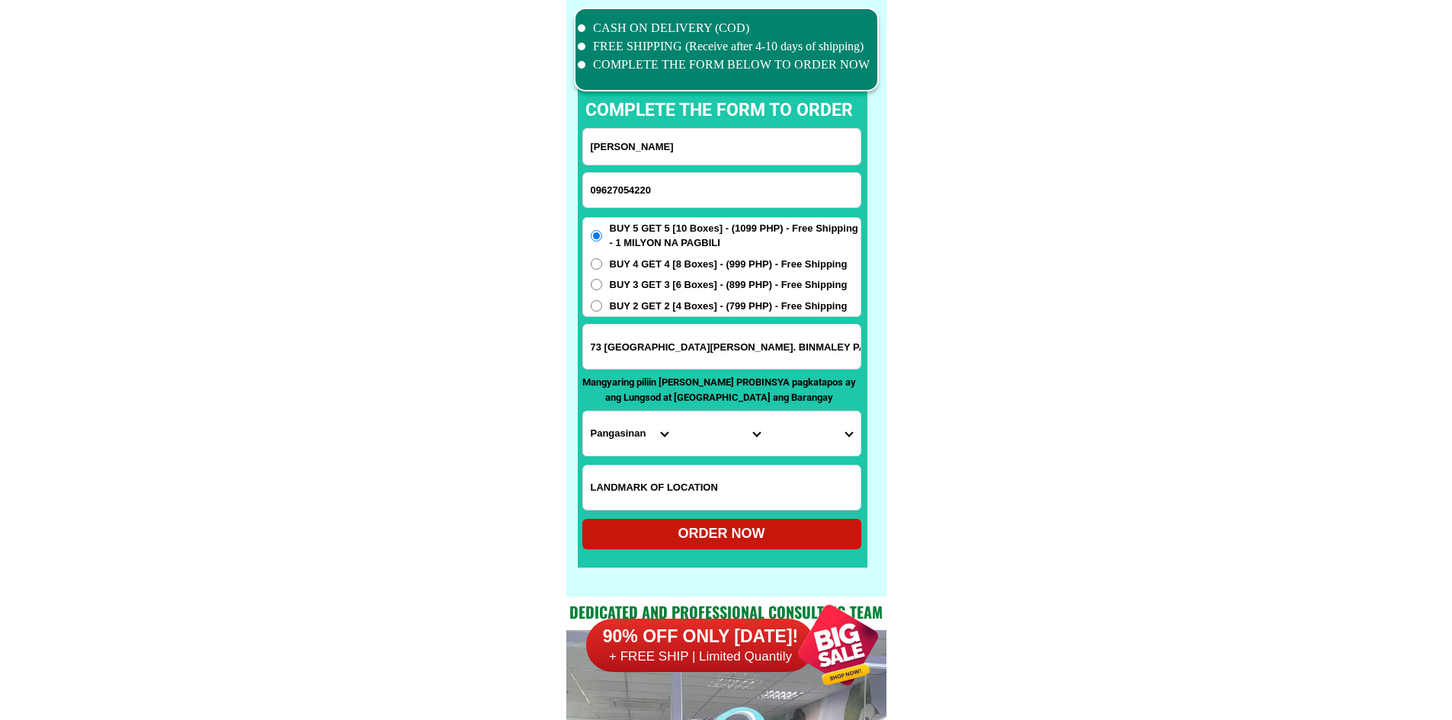
click at [677, 153] on input "[PERSON_NAME]" at bounding box center [721, 147] width 277 height 36
paste input "[PERSON_NAME]"
type input "[PERSON_NAME]"
click at [693, 350] on input "Input address" at bounding box center [721, 347] width 277 height 44
paste input "Block [STREET_ADDRESS]"
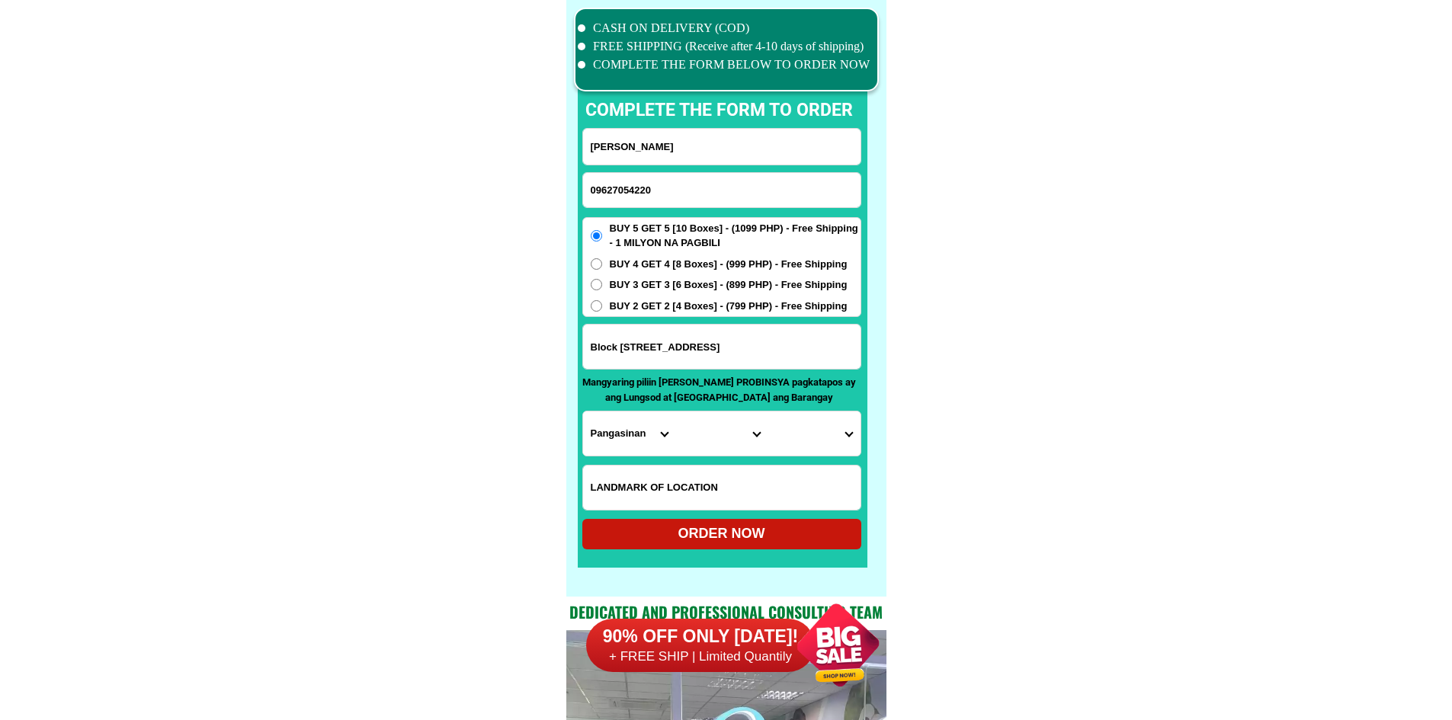
type input "Block [STREET_ADDRESS]"
click at [684, 264] on span "BUY 4 GET 4 [8 Boxes] - (999 PHP) - Free Shipping" at bounding box center [729, 264] width 238 height 15
click at [602, 264] on input "BUY 4 GET 4 [8 Boxes] - (999 PHP) - Free Shipping" at bounding box center [596, 263] width 11 height 11
radio input "true"
drag, startPoint x: 981, startPoint y: 377, endPoint x: 720, endPoint y: 424, distance: 265.6
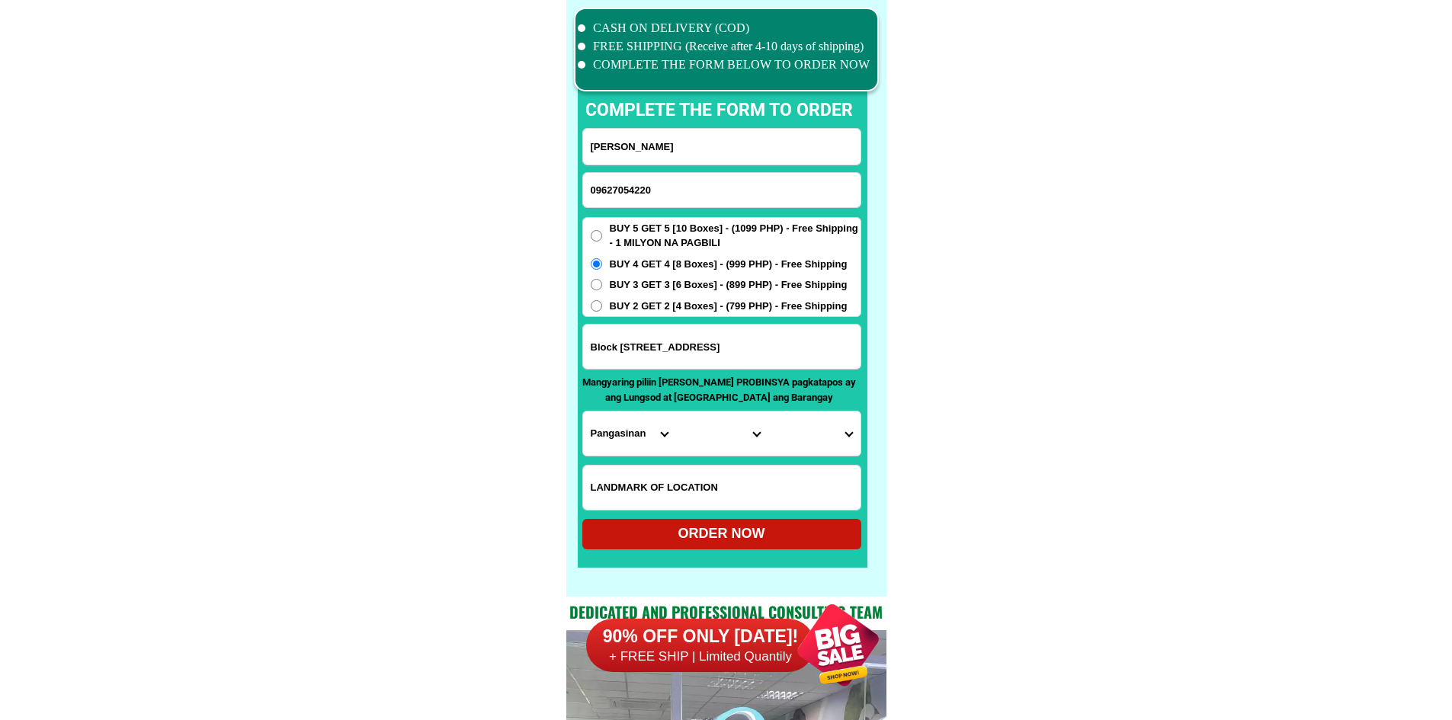
click at [604, 437] on select "Province [GEOGRAPHIC_DATA] [GEOGRAPHIC_DATA] [GEOGRAPHIC_DATA] [GEOGRAPHIC_DATA…" at bounding box center [629, 433] width 92 height 44
select select "63_219"
click at [693, 440] on select "City [GEOGRAPHIC_DATA] [GEOGRAPHIC_DATA] [GEOGRAPHIC_DATA] [GEOGRAPHIC_DATA]-ci…" at bounding box center [721, 433] width 92 height 44
select select "63_2194070"
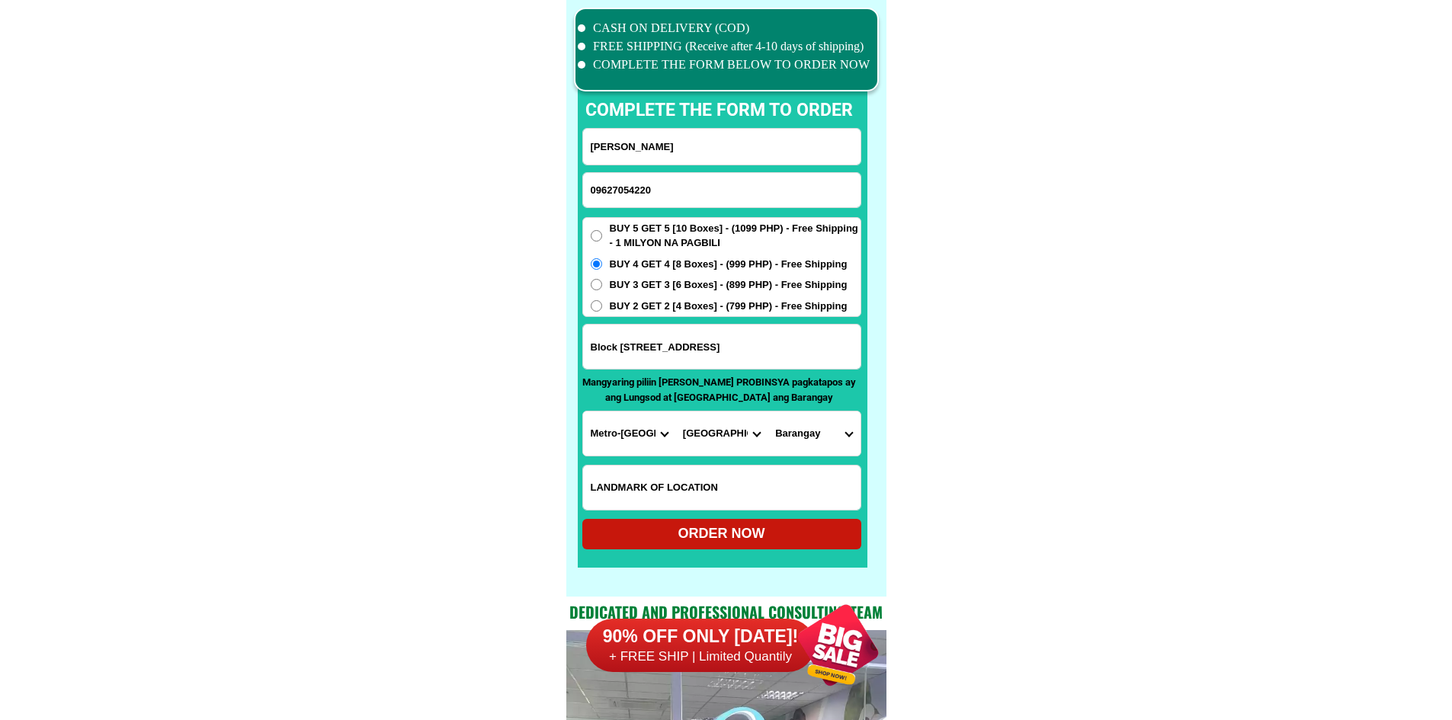
click at [843, 440] on select "Barangay [PERSON_NAME] [PERSON_NAME] [PERSON_NAME] Bagbag Bago bantay Bagong li…" at bounding box center [813, 433] width 92 height 44
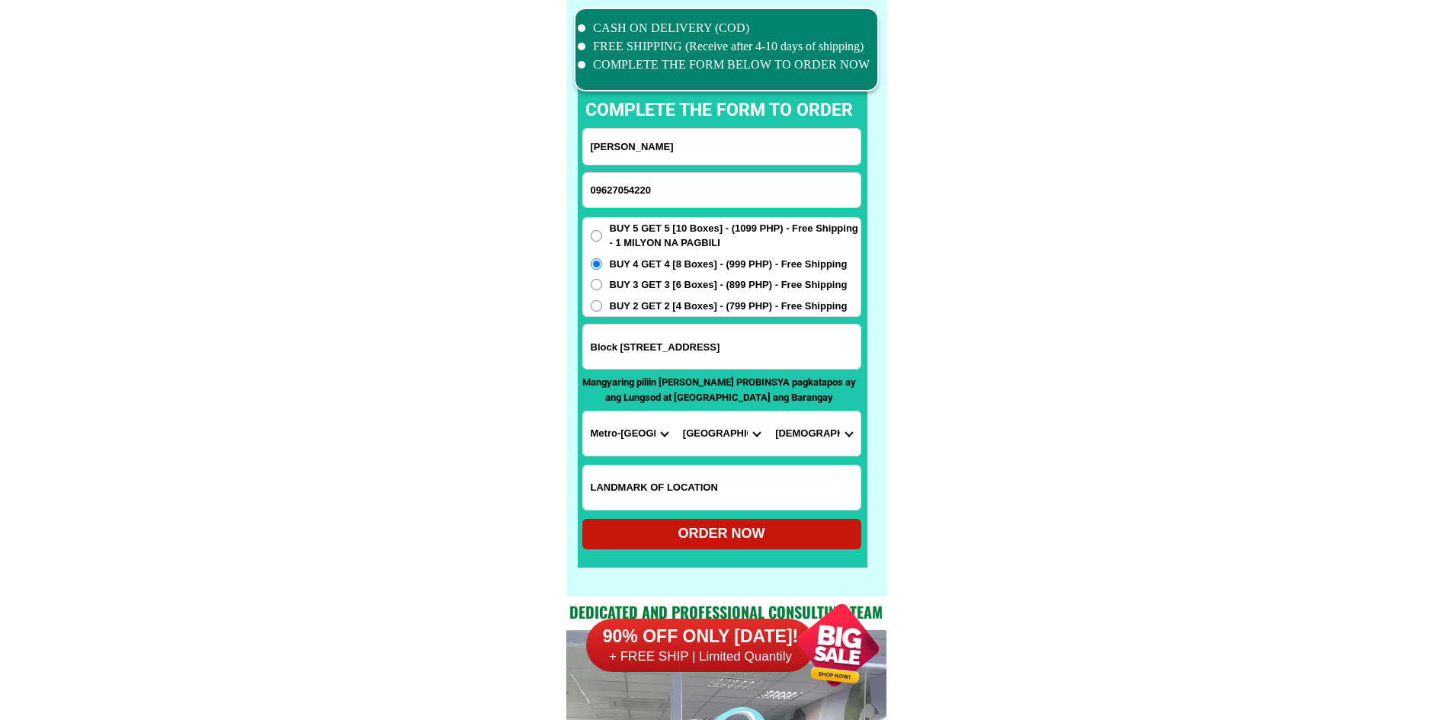
click at [843, 440] on select "Barangay [PERSON_NAME] [PERSON_NAME] [PERSON_NAME] Bagbag Bago bantay Bagong li…" at bounding box center [813, 433] width 92 height 44
select select "63_219407015088"
click at [767, 411] on select "Barangay [PERSON_NAME] [PERSON_NAME] [PERSON_NAME] Bagbag Bago bantay Bagong li…" at bounding box center [813, 433] width 92 height 44
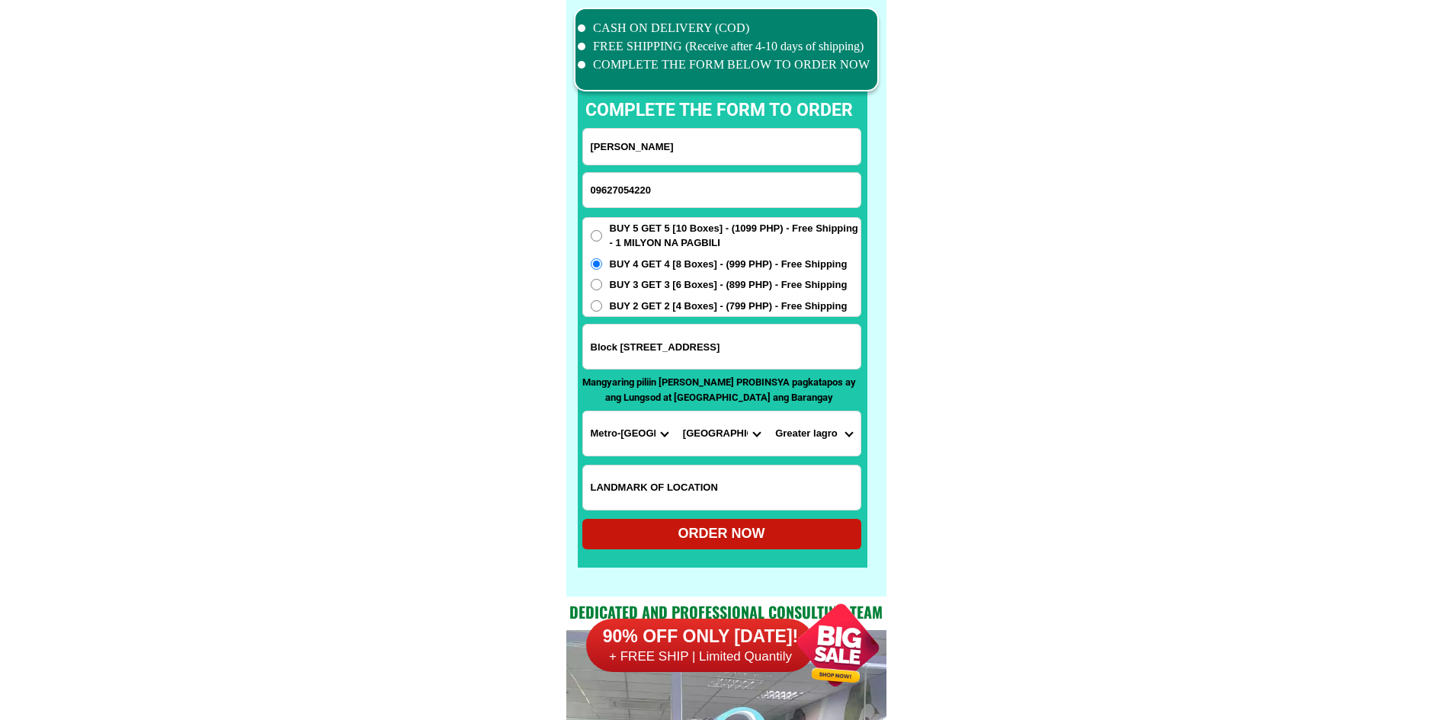
click at [743, 532] on div "ORDER NOW" at bounding box center [721, 533] width 279 height 21
type input "Block [STREET_ADDRESS]"
radio input "true"
drag, startPoint x: 603, startPoint y: 181, endPoint x: 612, endPoint y: 184, distance: 8.7
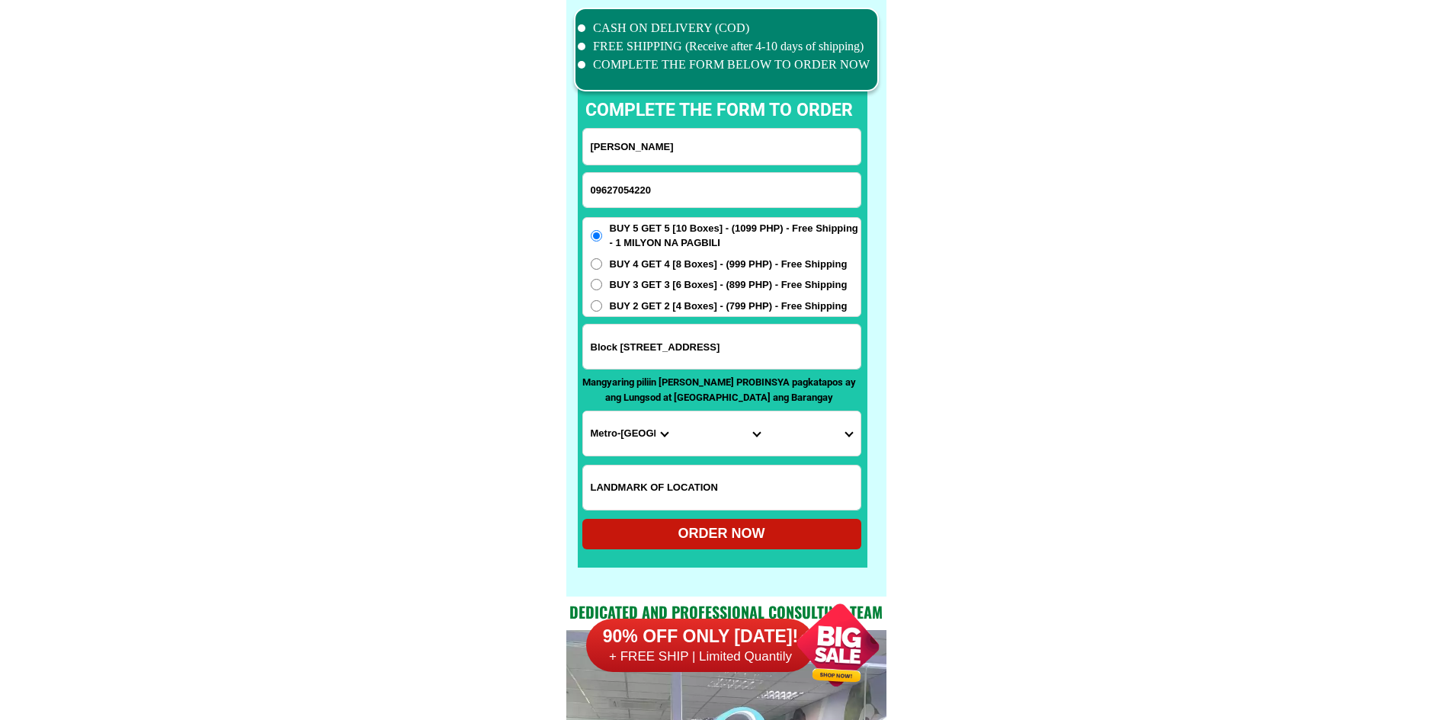
click at [606, 181] on input "09627054220" at bounding box center [721, 190] width 277 height 34
paste input "09504641099"
type input "09504641099"
drag, startPoint x: 706, startPoint y: 158, endPoint x: 691, endPoint y: 105, distance: 54.5
click at [705, 158] on input "Input full_name" at bounding box center [721, 147] width 277 height 36
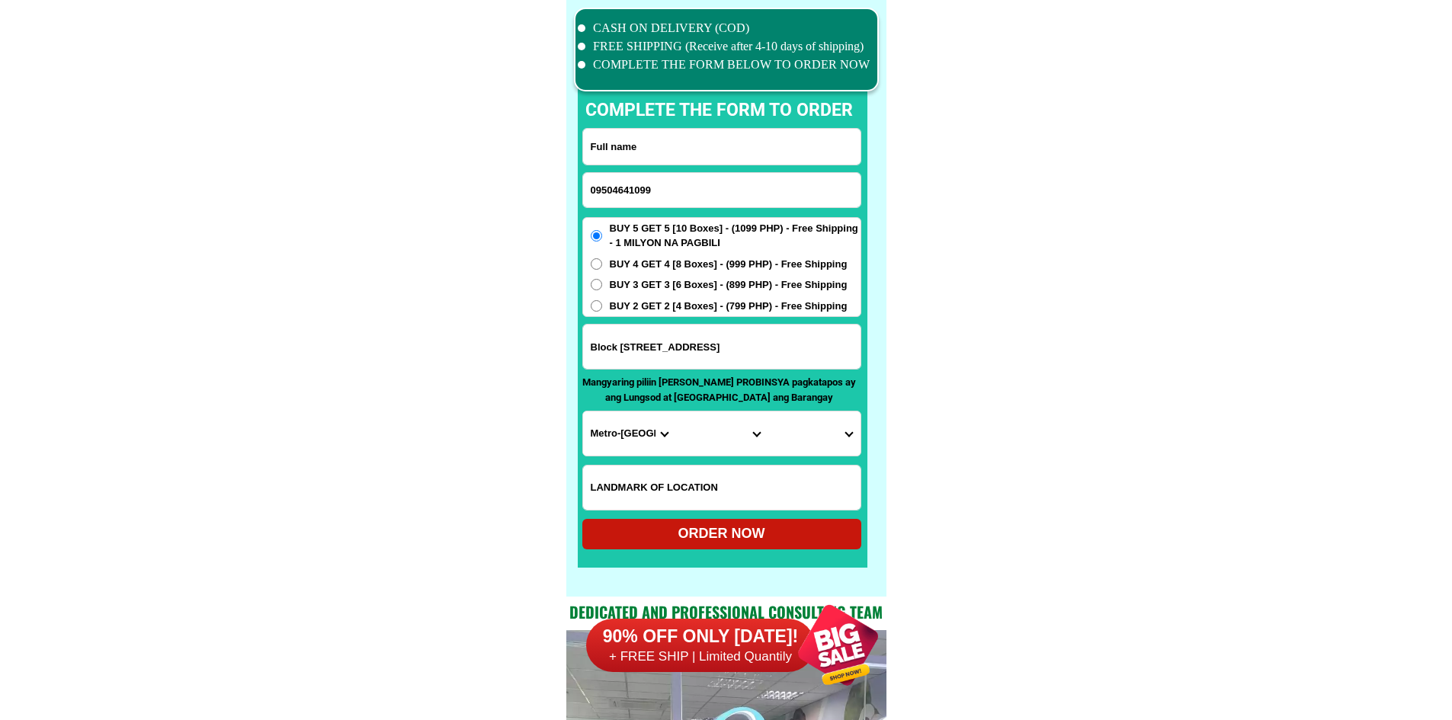
paste input "[PERSON_NAME]"
type input "[PERSON_NAME]"
click at [703, 344] on input "Input address" at bounding box center [721, 347] width 277 height 44
paste input "Narra Sur San [PERSON_NAME] pangasinan Mở Google Translate [PERSON_NAME] San [P…"
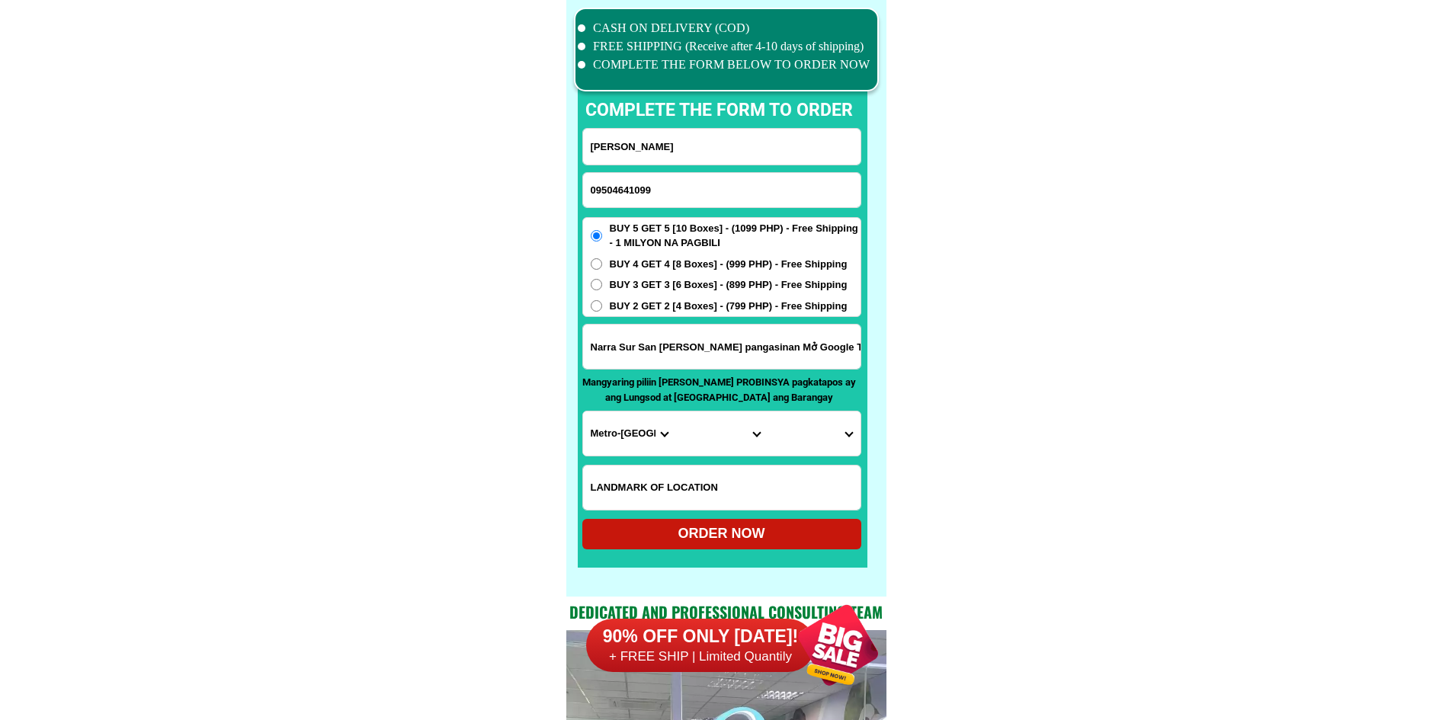
click at [672, 363] on input "Narra Sur San [PERSON_NAME] pangasinan Mở Google Translate [PERSON_NAME] San [P…" at bounding box center [721, 347] width 277 height 44
paste input "Input address"
click at [815, 340] on input "Narra Sur San [PERSON_NAME] pangasinan" at bounding box center [721, 347] width 277 height 44
paste input "042"
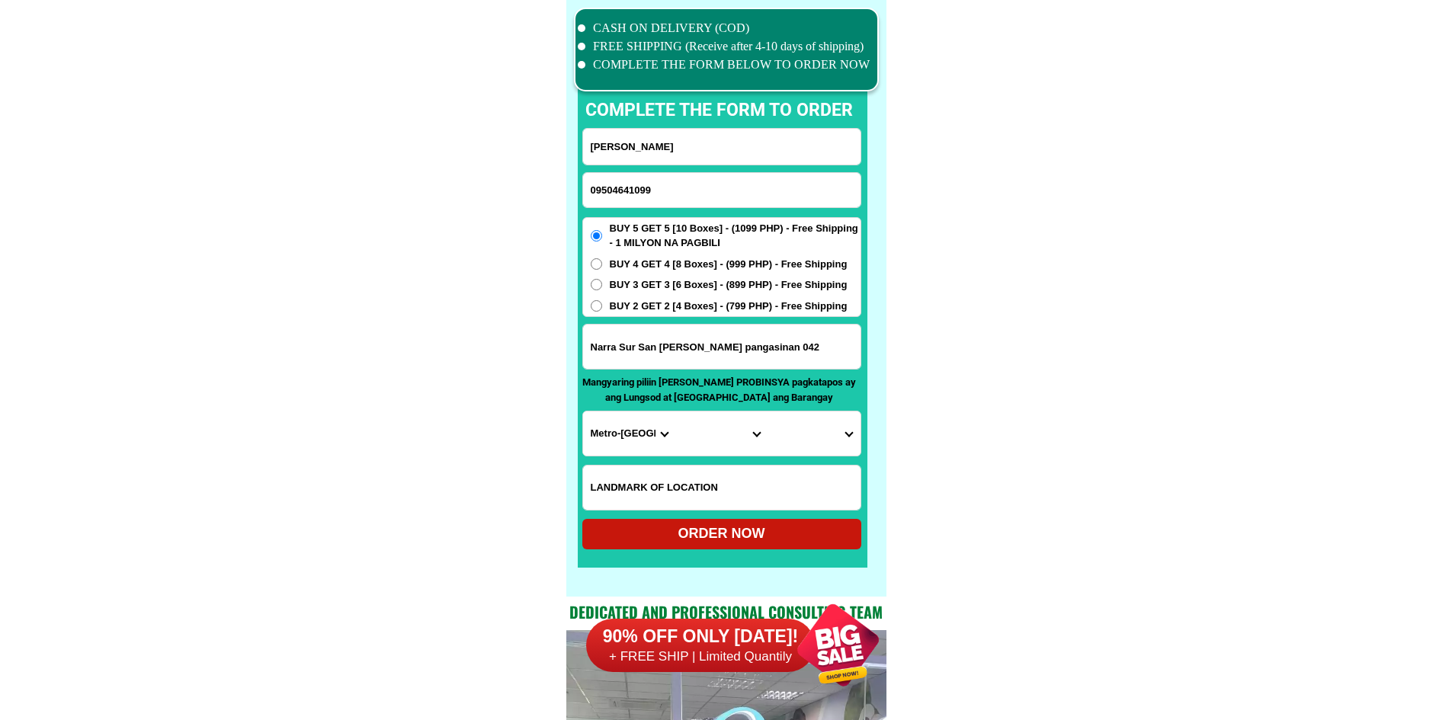
type input "Narra Sur San [PERSON_NAME] pangasinan 042"
click at [651, 429] on select "Province [GEOGRAPHIC_DATA] [GEOGRAPHIC_DATA] [GEOGRAPHIC_DATA] [GEOGRAPHIC_DATA…" at bounding box center [629, 433] width 92 height 44
drag, startPoint x: 574, startPoint y: 448, endPoint x: 600, endPoint y: 443, distance: 27.2
click at [584, 447] on div "CASH ON DELIVERY (COD) FREE SHIPPING (Receive after 4-10 days of shipping) COMP…" at bounding box center [726, 298] width 320 height 597
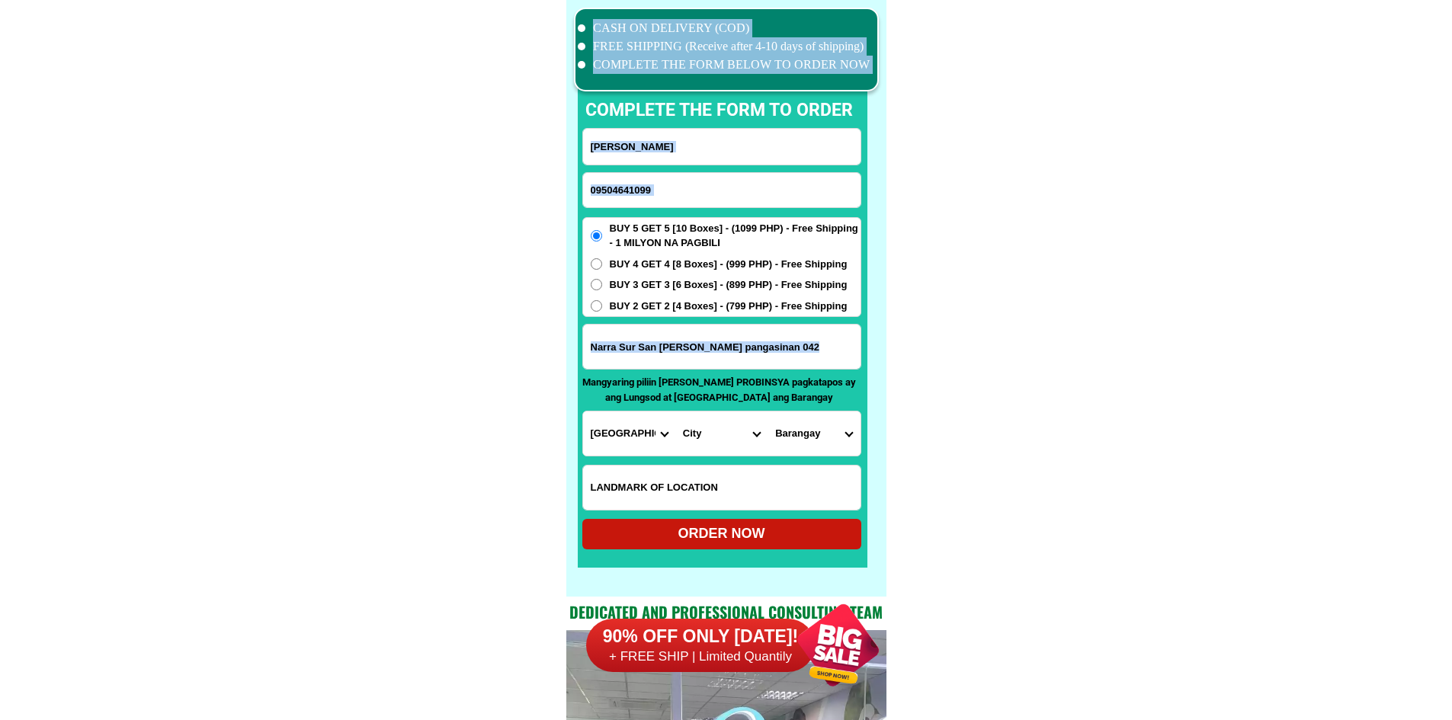
click at [602, 443] on select "Province [GEOGRAPHIC_DATA] [GEOGRAPHIC_DATA] [GEOGRAPHIC_DATA] [GEOGRAPHIC_DATA…" at bounding box center [629, 433] width 92 height 44
select select "63_247"
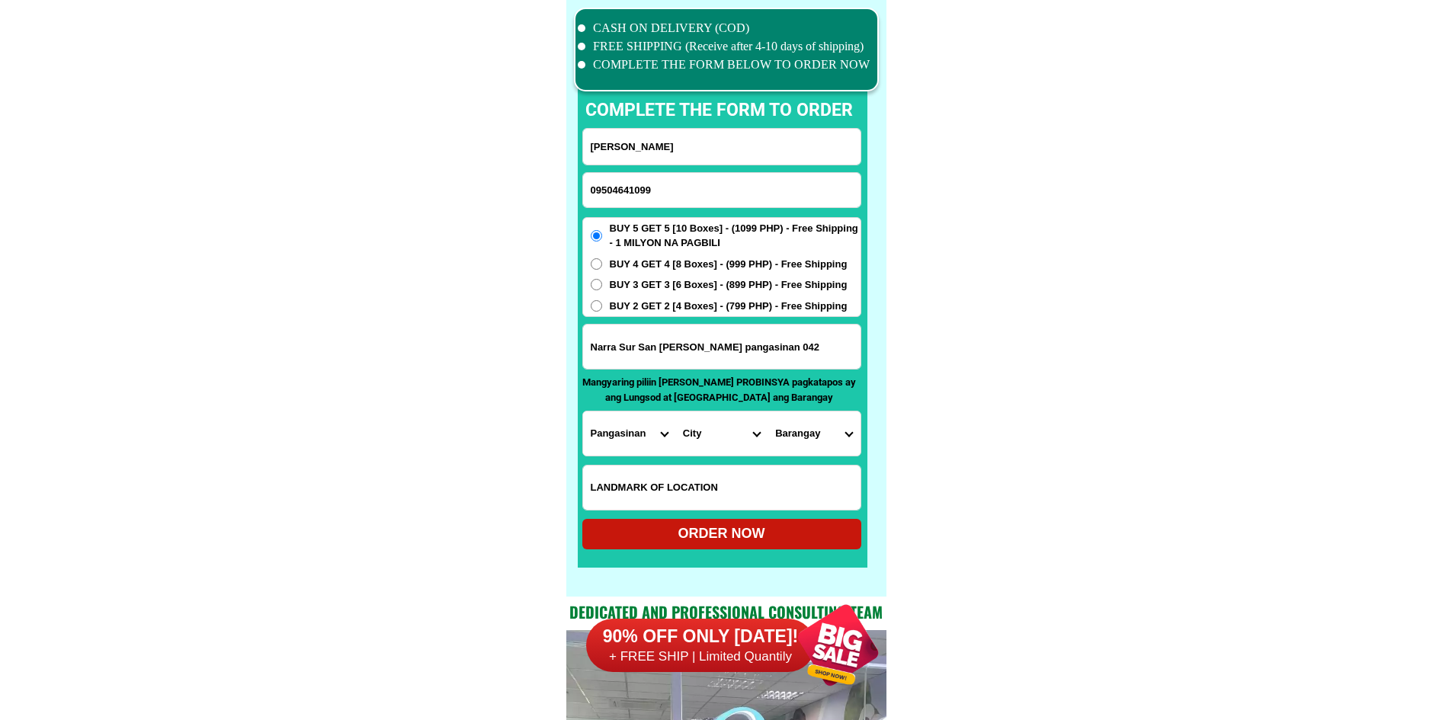
click at [722, 431] on select "City [GEOGRAPHIC_DATA] [PERSON_NAME][GEOGRAPHIC_DATA]-city [GEOGRAPHIC_DATA] [G…" at bounding box center [721, 433] width 92 height 44
select select "63_2477729"
click at [675, 411] on select "City [GEOGRAPHIC_DATA] [PERSON_NAME][GEOGRAPHIC_DATA]-city [GEOGRAPHIC_DATA] [G…" at bounding box center [721, 433] width 92 height 44
click at [804, 446] on select "Barangay Cabacaraan Cabaritan [PERSON_NAME] Guiset norte (pob.) Guiset sur (pob…" at bounding box center [813, 433] width 92 height 44
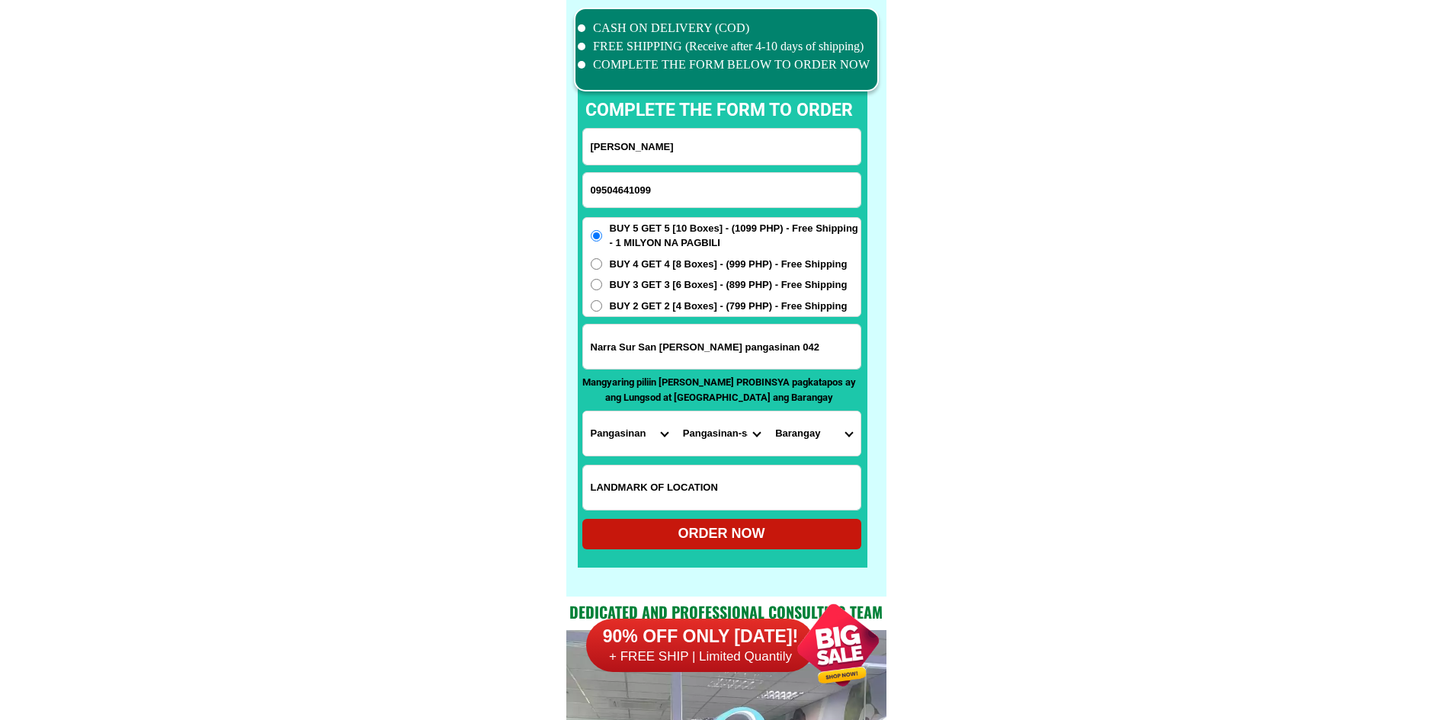
select select "63_24777295991"
click at [720, 539] on div "ORDER NOW" at bounding box center [721, 533] width 279 height 21
radio input "true"
click at [668, 190] on input "09504641099" at bounding box center [721, 190] width 277 height 34
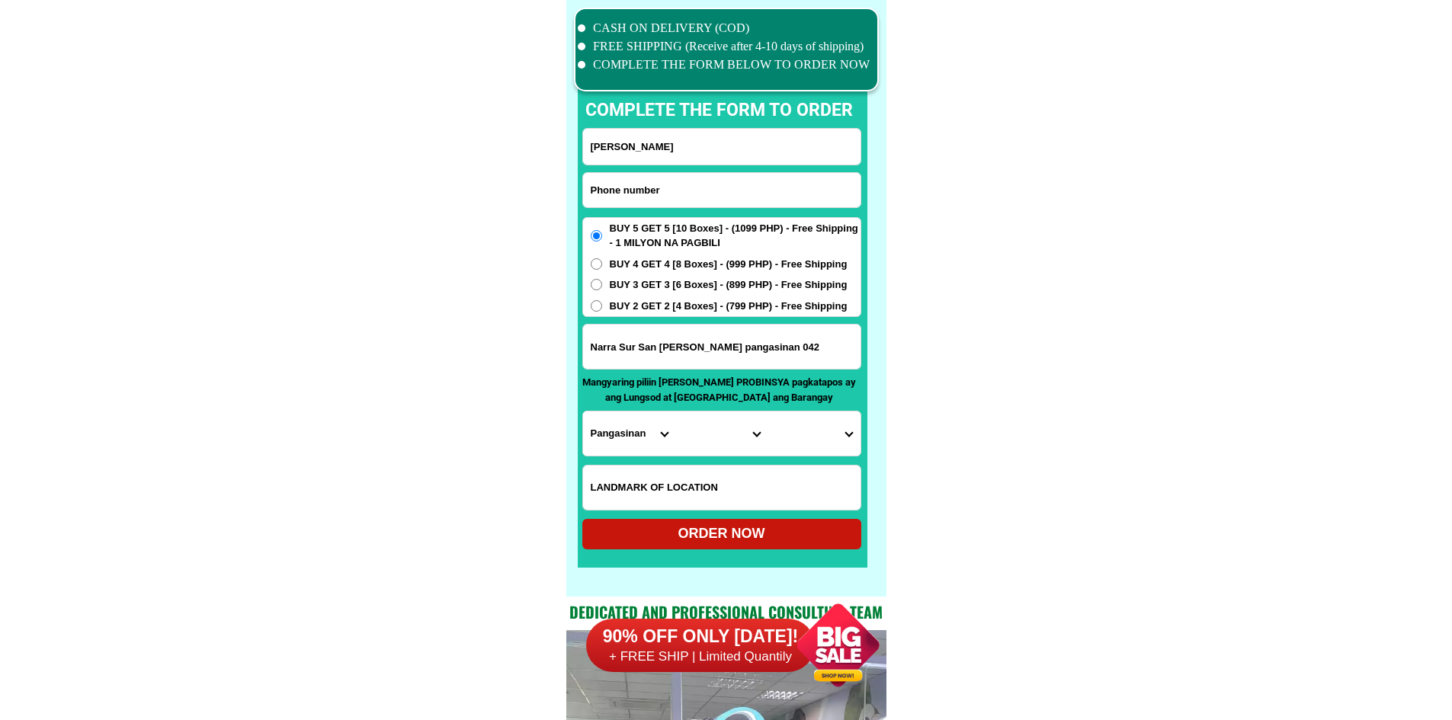
paste input "09709816611"
type input "09709816611"
click at [676, 149] on input "[PERSON_NAME]" at bounding box center [721, 147] width 277 height 36
paste input "Romeo Remollena"
type input "Romeo Remollena"
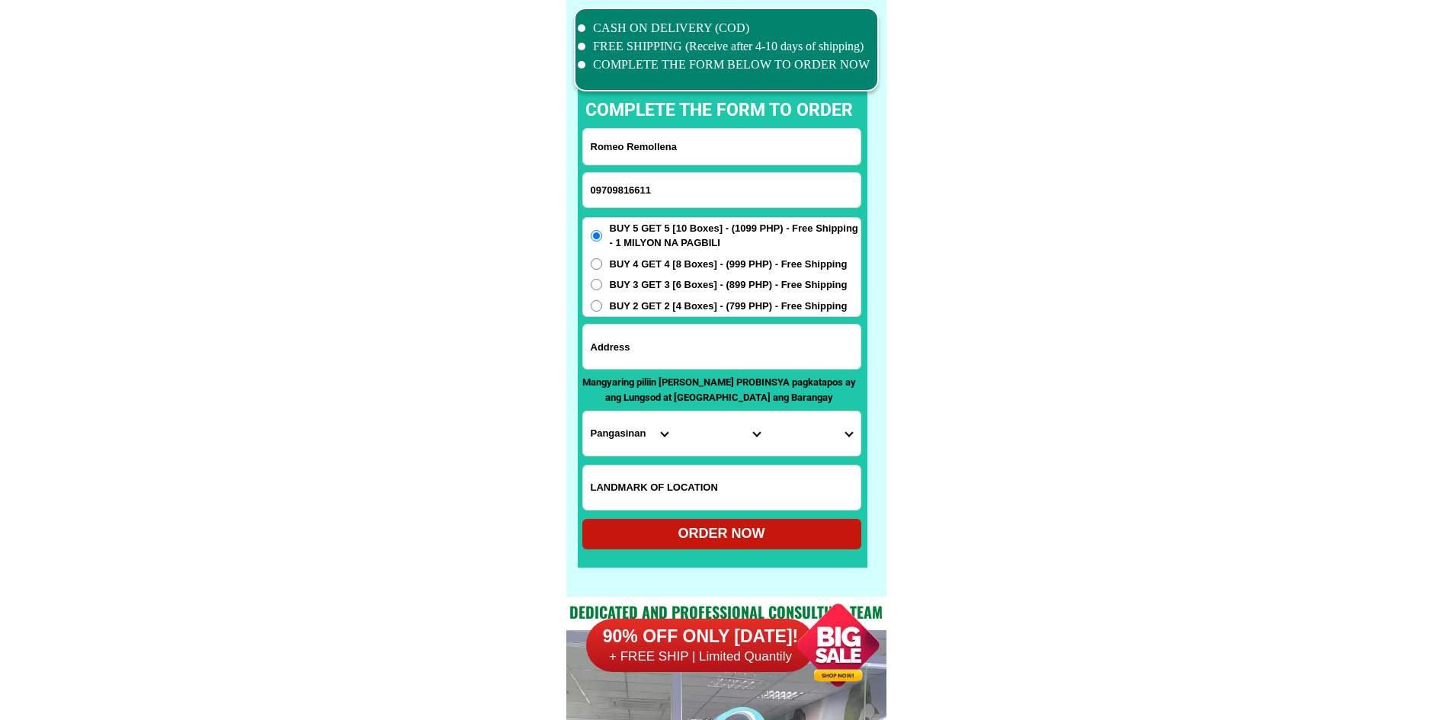
click at [699, 357] on input "Input address" at bounding box center [721, 347] width 277 height 44
paste input "o order ako taga oroquieta city misamis occiedental talic purok 4 maoni akong"
type input "o order ako taga oroquieta city misamis occiedental talic purok 4 maoni akong"
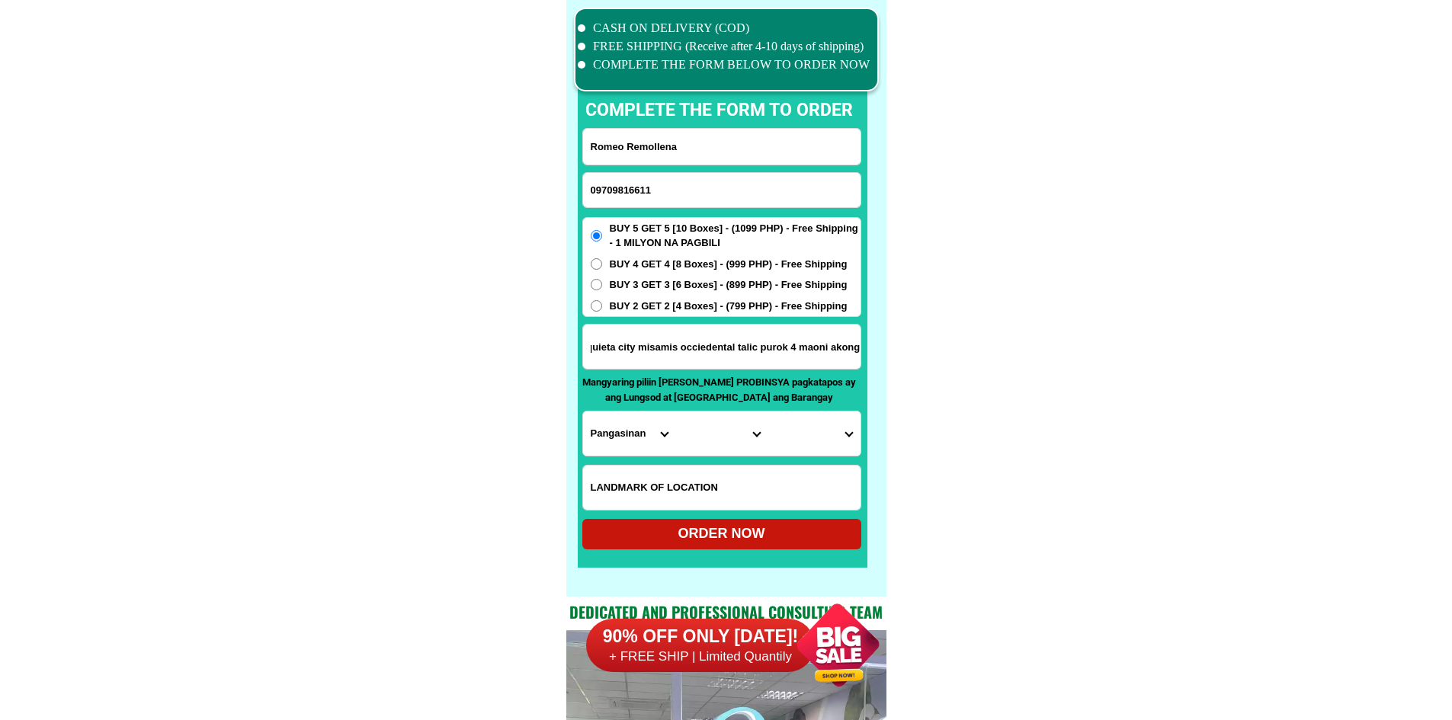
scroll to position [0, 0]
click at [602, 431] on select "Province [GEOGRAPHIC_DATA] [GEOGRAPHIC_DATA] [GEOGRAPHIC_DATA] [GEOGRAPHIC_DATA…" at bounding box center [629, 433] width 92 height 44
select select "63_283"
drag, startPoint x: 886, startPoint y: 411, endPoint x: 866, endPoint y: 417, distance: 21.3
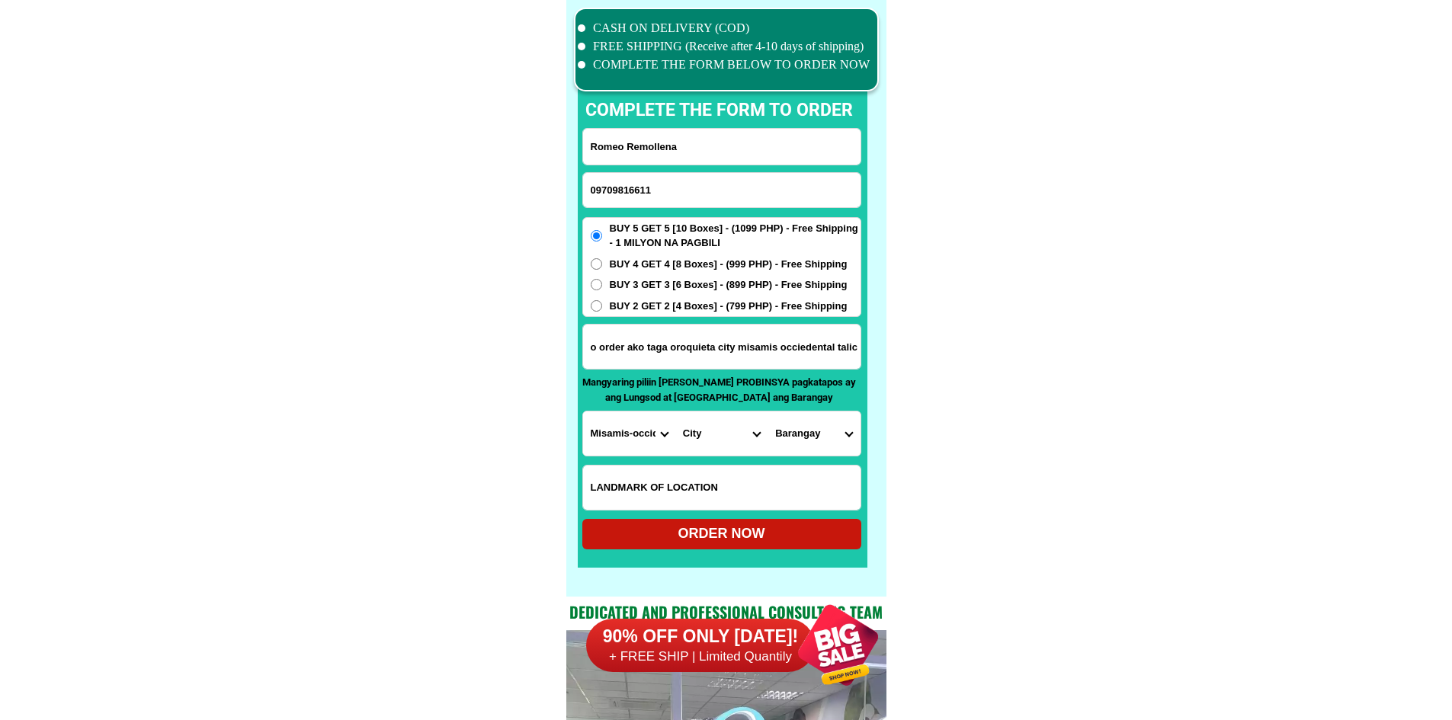
click at [723, 437] on select "City Aloran [GEOGRAPHIC_DATA] [GEOGRAPHIC_DATA][PERSON_NAME] [PERSON_NAME]-chio…" at bounding box center [721, 433] width 92 height 44
drag, startPoint x: 818, startPoint y: 343, endPoint x: 881, endPoint y: 352, distance: 63.9
click at [881, 352] on div "CASH ON DELIVERY (COD) FREE SHIPPING (Receive after 4-10 days of shipping) COMP…" at bounding box center [726, 298] width 320 height 597
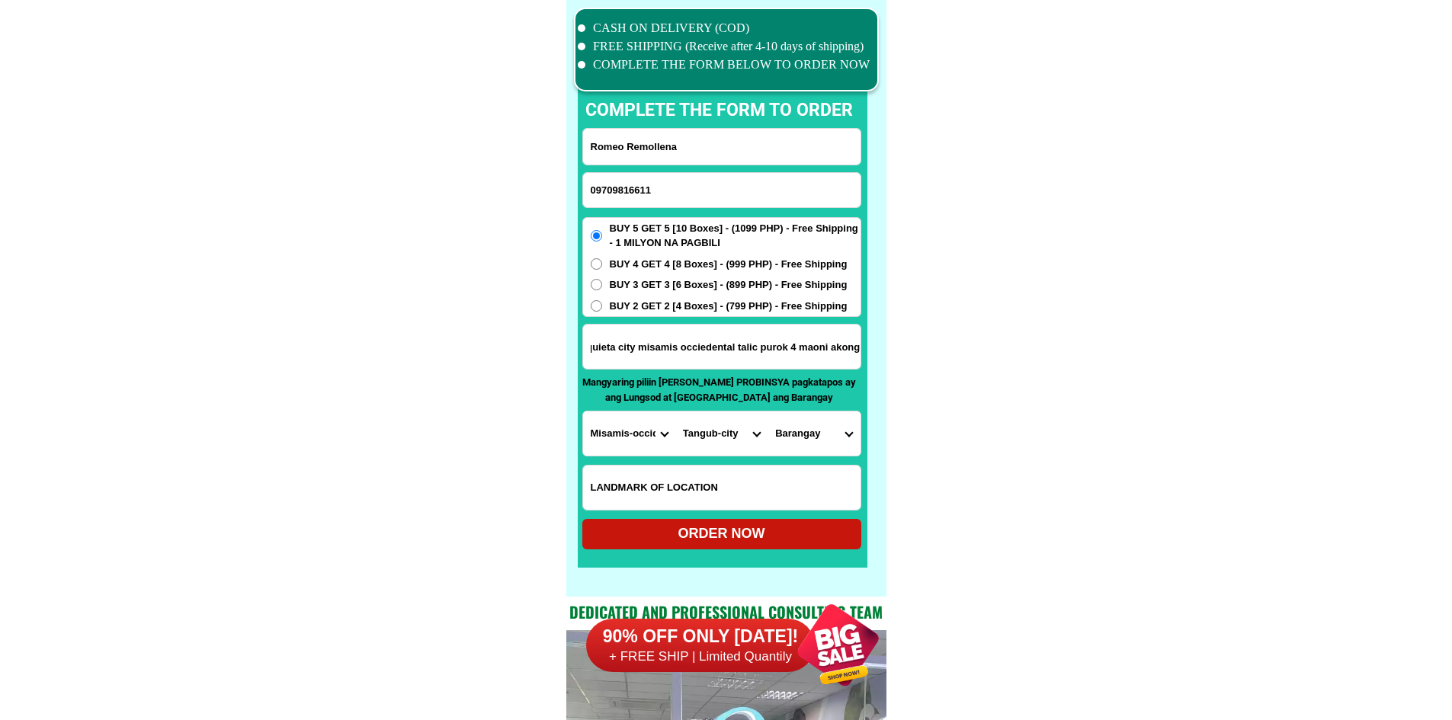
click at [804, 354] on input "o order ako taga oroquieta city misamis occiedental talic purok 4 maoni akong" at bounding box center [721, 347] width 277 height 44
click at [722, 434] on select "City Aloran [GEOGRAPHIC_DATA] [GEOGRAPHIC_DATA][PERSON_NAME] [PERSON_NAME]-chio…" at bounding box center [721, 433] width 92 height 44
click at [720, 438] on select "City Aloran [GEOGRAPHIC_DATA] [GEOGRAPHIC_DATA][PERSON_NAME] [PERSON_NAME]-chio…" at bounding box center [721, 433] width 92 height 44
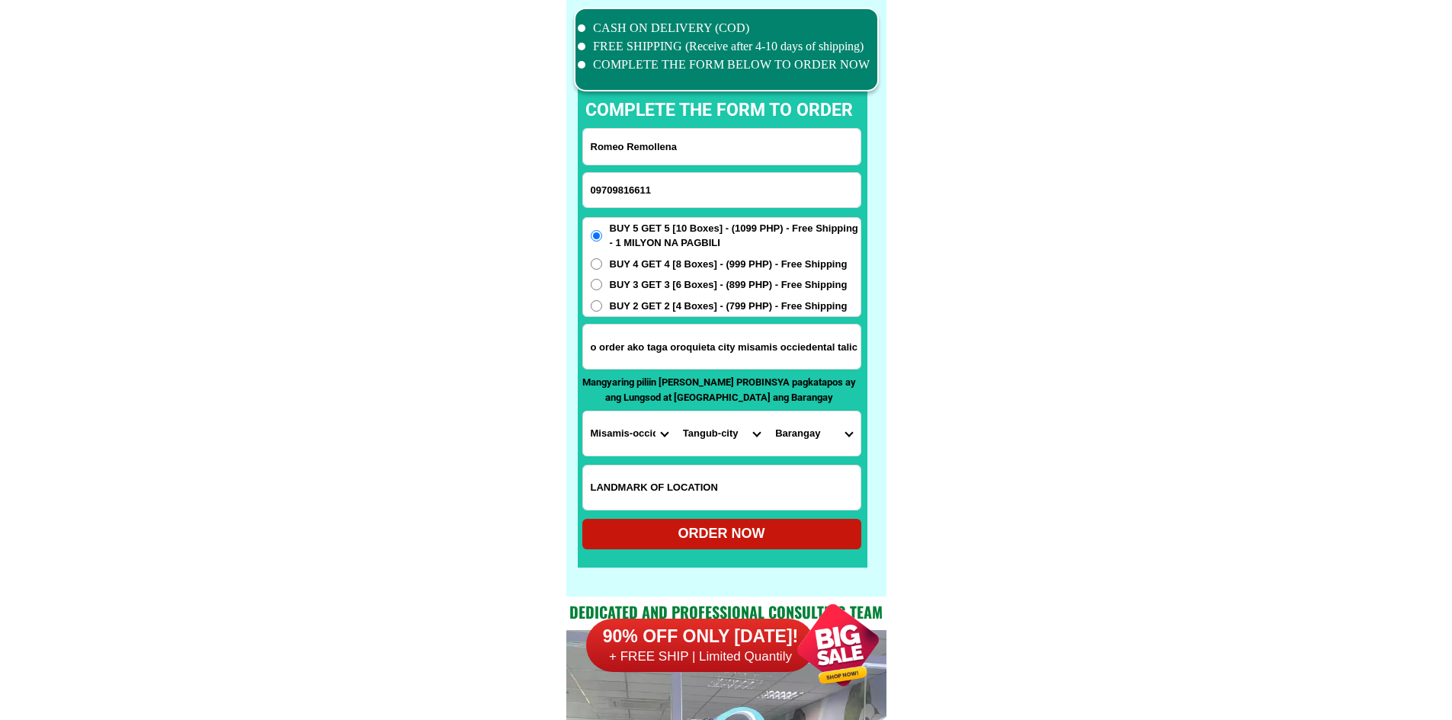
select select "63_2835686"
click at [824, 428] on select "Barangay [GEOGRAPHIC_DATA] [GEOGRAPHIC_DATA] [GEOGRAPHIC_DATA] [GEOGRAPHIC_DATA…" at bounding box center [813, 433] width 92 height 44
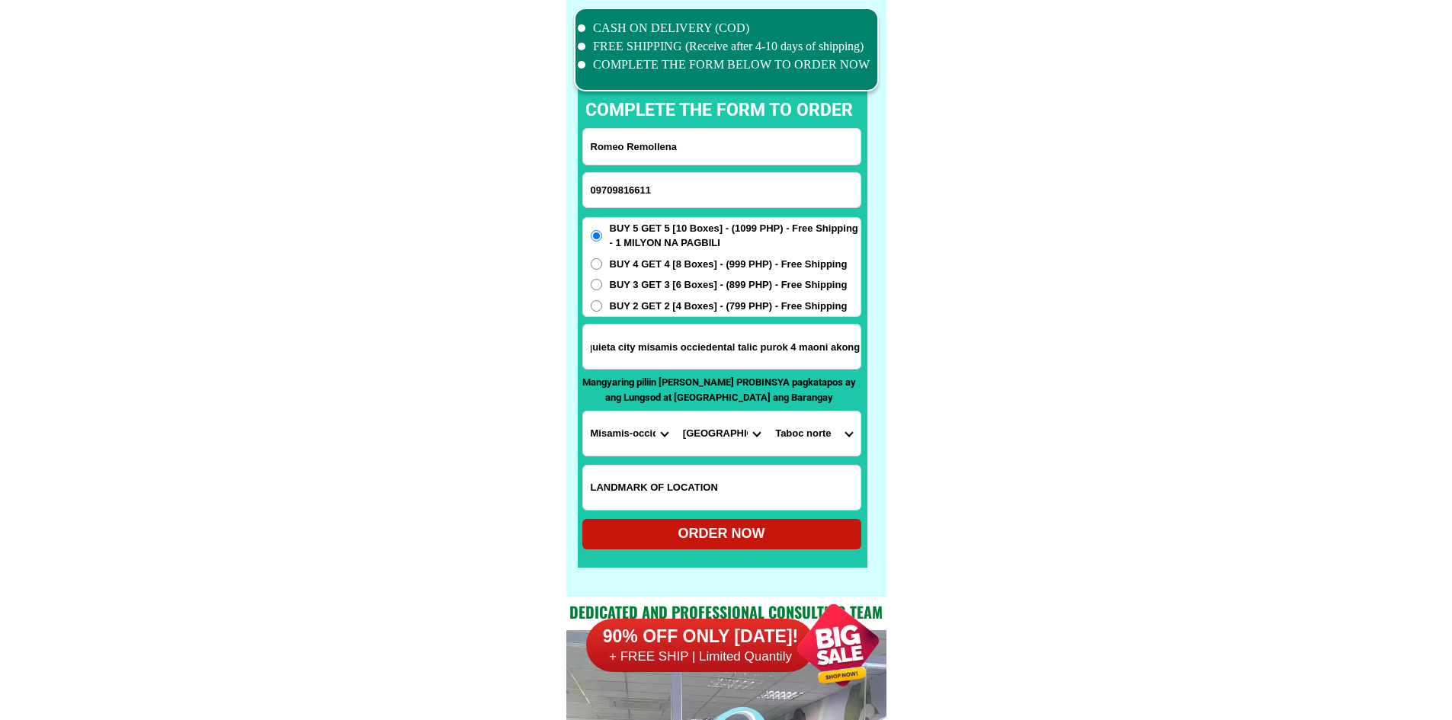
drag, startPoint x: 800, startPoint y: 349, endPoint x: 891, endPoint y: 348, distance: 91.4
click at [807, 437] on select "Barangay [GEOGRAPHIC_DATA] [GEOGRAPHIC_DATA] [GEOGRAPHIC_DATA] [GEOGRAPHIC_DATA…" at bounding box center [813, 433] width 92 height 44
select select "63_28356866874"
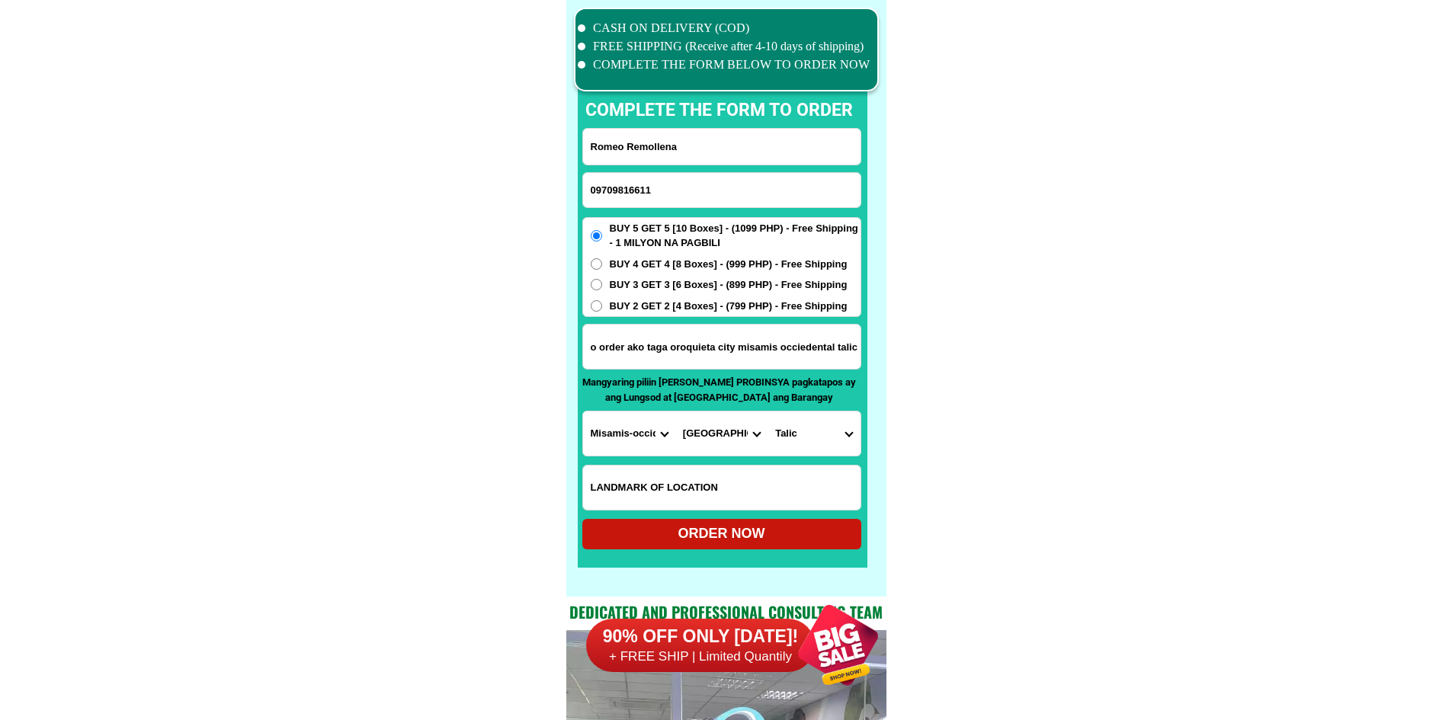
click at [783, 533] on div "ORDER NOW" at bounding box center [721, 533] width 279 height 21
type input "o order ako taga oroquieta city misamis occiedental talic purok 4 maoni akong"
radio input "true"
click at [648, 191] on input "Input phone_number" at bounding box center [721, 190] width 277 height 34
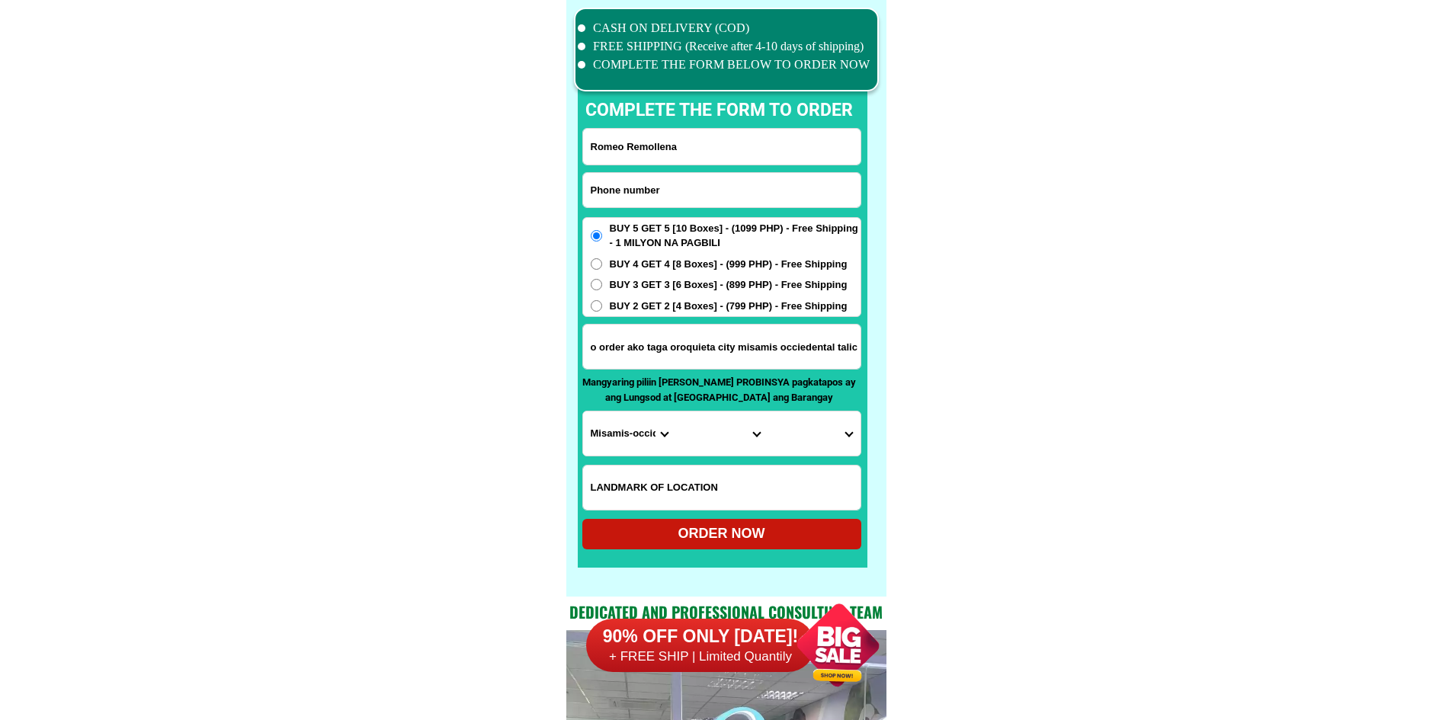
paste input "09356583730"
type input "09356583730"
click at [746, 138] on input "Input full_name" at bounding box center [721, 147] width 277 height 36
paste input "EPEFANIA [PERSON_NAME]"
type input "EPEFANIA [PERSON_NAME]"
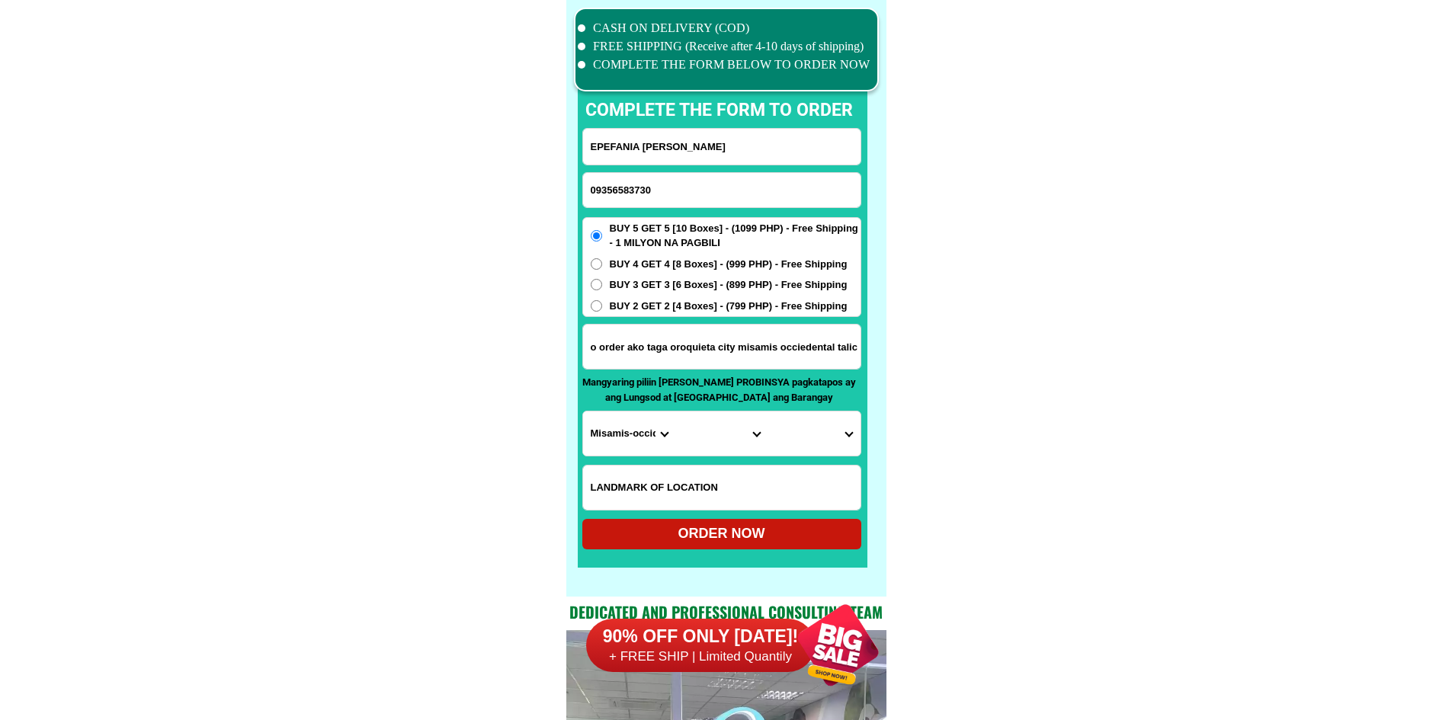
click at [685, 252] on div "BUY 5 GET 5 [10 Boxes] - (1099 PHP) - Free Shipping - 1 MILYON NA PAGBILI BUY 4…" at bounding box center [721, 267] width 279 height 101
click at [685, 261] on span "BUY 4 GET 4 [8 Boxes] - (999 PHP) - Free Shipping" at bounding box center [729, 264] width 238 height 15
click at [602, 261] on input "BUY 4 GET 4 [8 Boxes] - (999 PHP) - Free Shipping" at bounding box center [596, 263] width 11 height 11
radio input "true"
click at [677, 354] on input "o order ako taga oroquieta city misamis occiedental talic purok 4 maoni akong" at bounding box center [721, 347] width 277 height 44
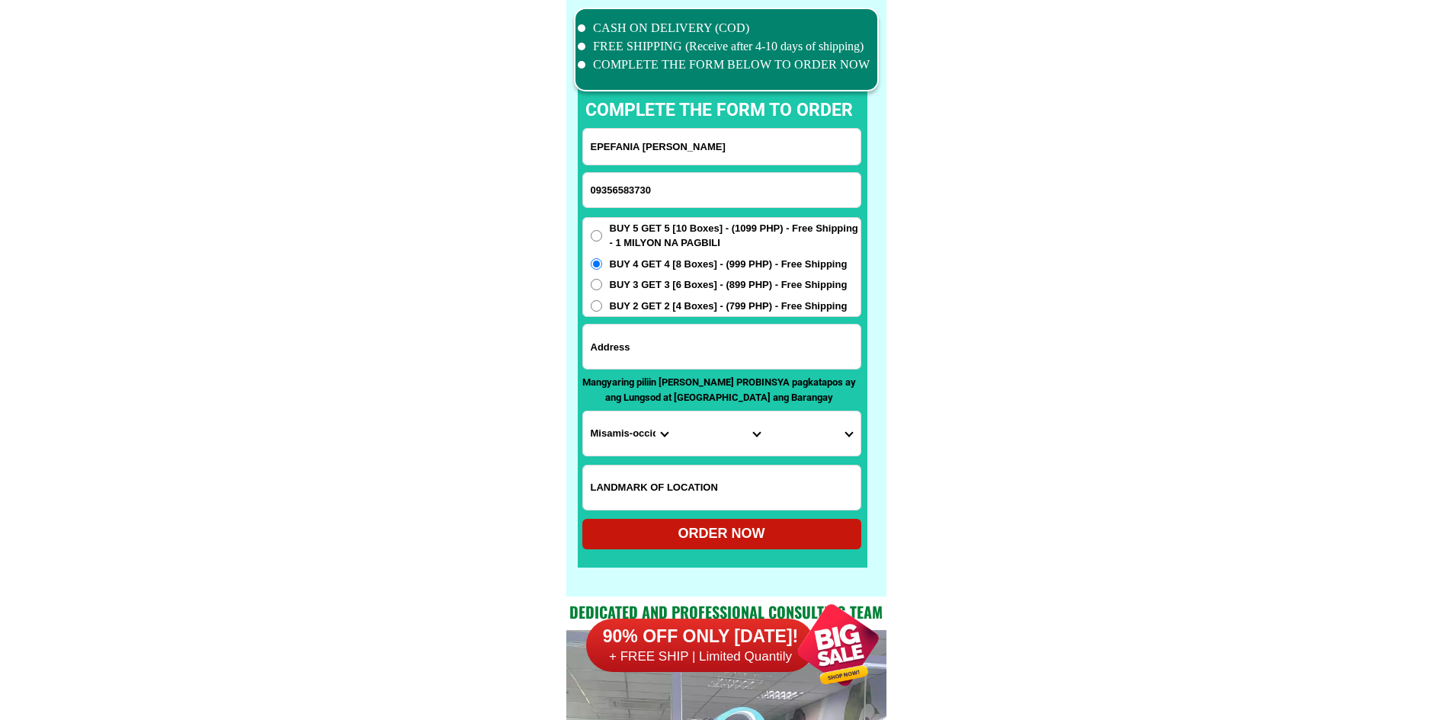
paste input "PUROK 1 [PERSON_NAME] CAMEGUIN"
type input "PUROK 1 [PERSON_NAME] CAMEGUIN"
click at [610, 429] on select "Province [GEOGRAPHIC_DATA] [GEOGRAPHIC_DATA] [GEOGRAPHIC_DATA] [GEOGRAPHIC_DATA…" at bounding box center [629, 433] width 92 height 44
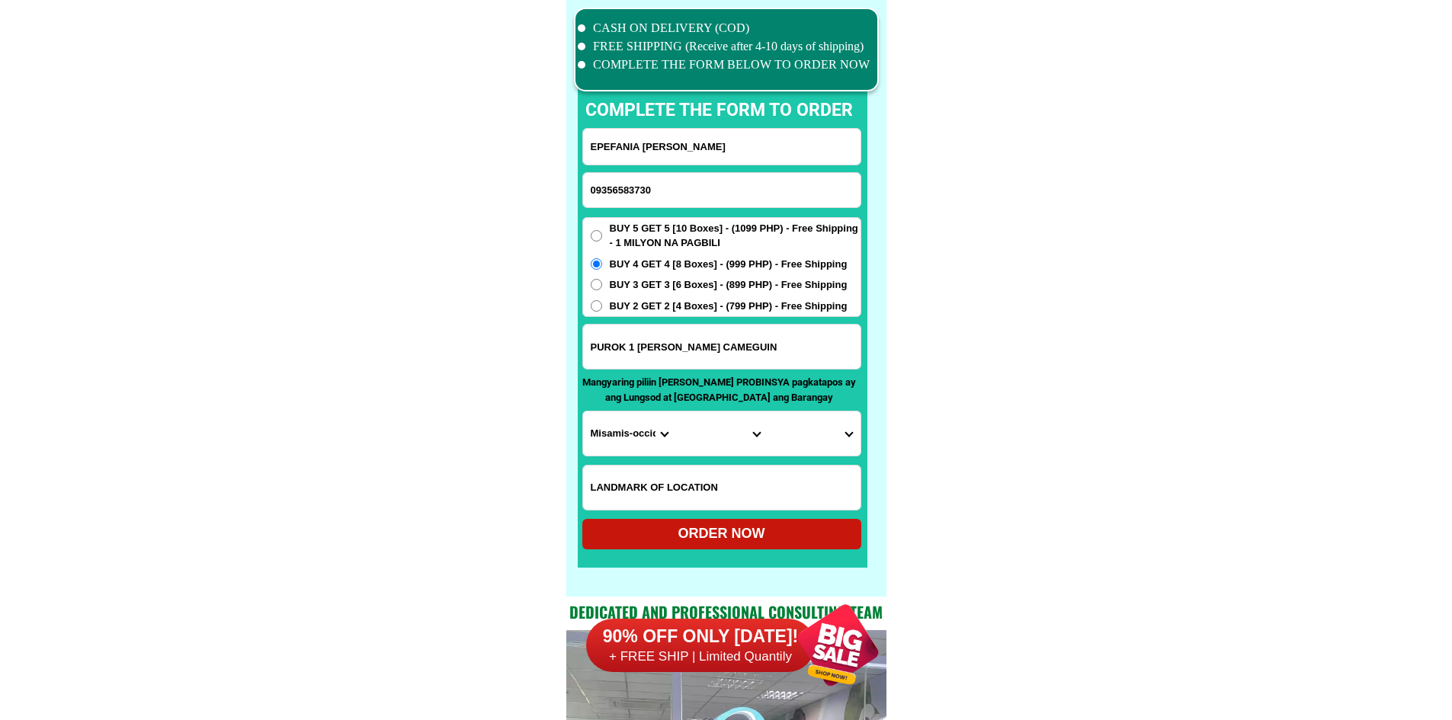
click at [715, 332] on input "PUROK 1 [PERSON_NAME] CAMEGUIN" at bounding box center [721, 347] width 277 height 44
click at [599, 437] on select "Province [GEOGRAPHIC_DATA] [GEOGRAPHIC_DATA] [GEOGRAPHIC_DATA] [GEOGRAPHIC_DATA…" at bounding box center [629, 433] width 92 height 44
select select "63_48"
click at [700, 426] on select "City Camiguin-catarman Guinsiliban Mahinog Mambajao Sagay" at bounding box center [721, 433] width 92 height 44
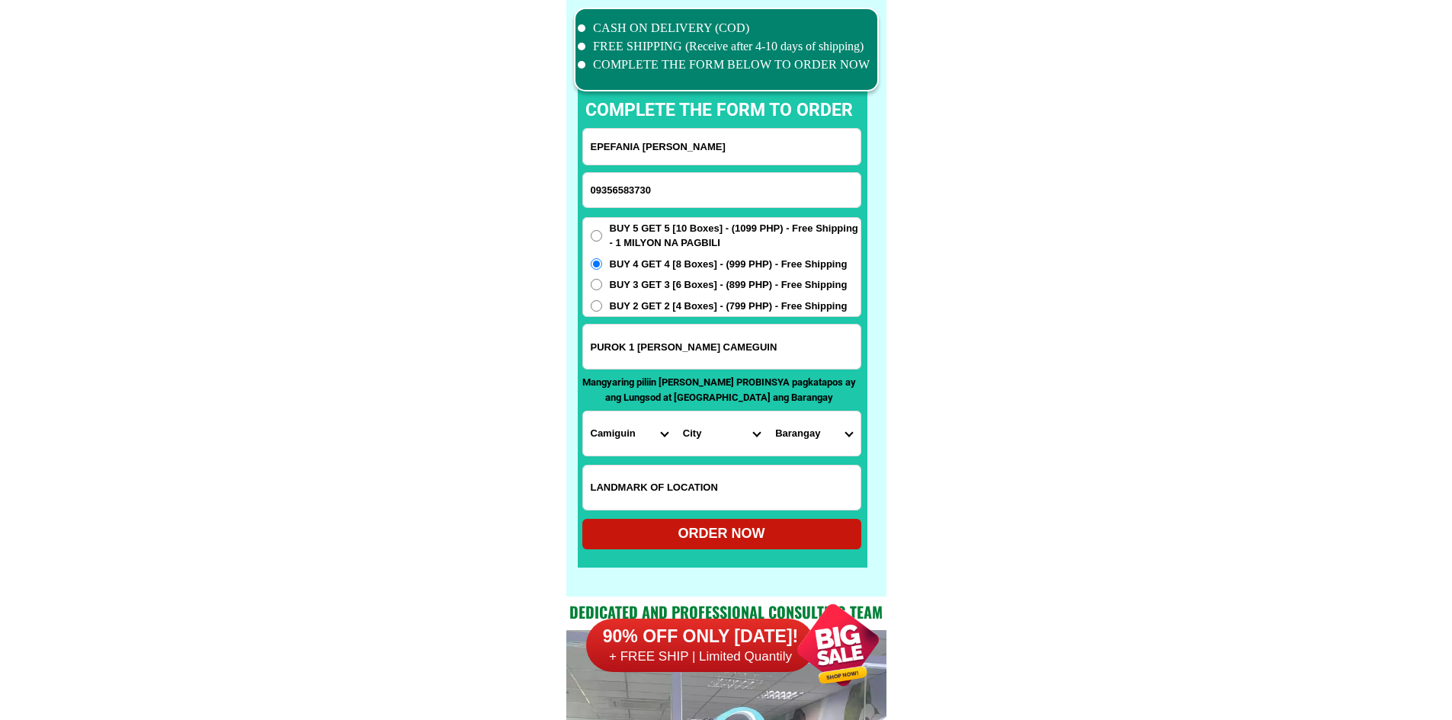
select select "63_489904"
click at [808, 429] on select "Barangay Agoho Anito Balbagon Baylao Benhaan Bug-ong Kuguita Magting Naasag Pan…" at bounding box center [813, 433] width 92 height 44
select select "63_4899047836"
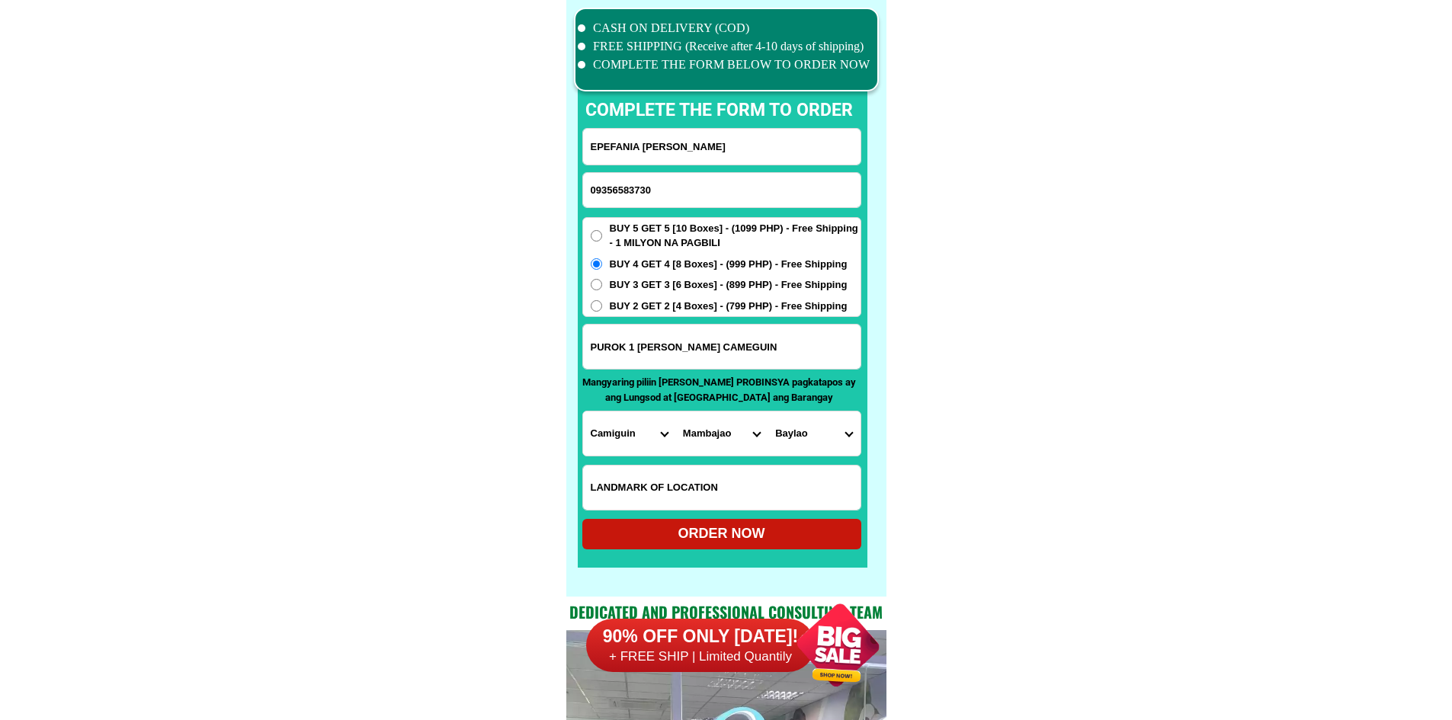
click at [806, 527] on div "ORDER NOW" at bounding box center [721, 533] width 279 height 21
type input "EPEFANIA [PERSON_NAME]"
type input "PUROK 1 [PERSON_NAME] CAMEGUIN"
radio input "true"
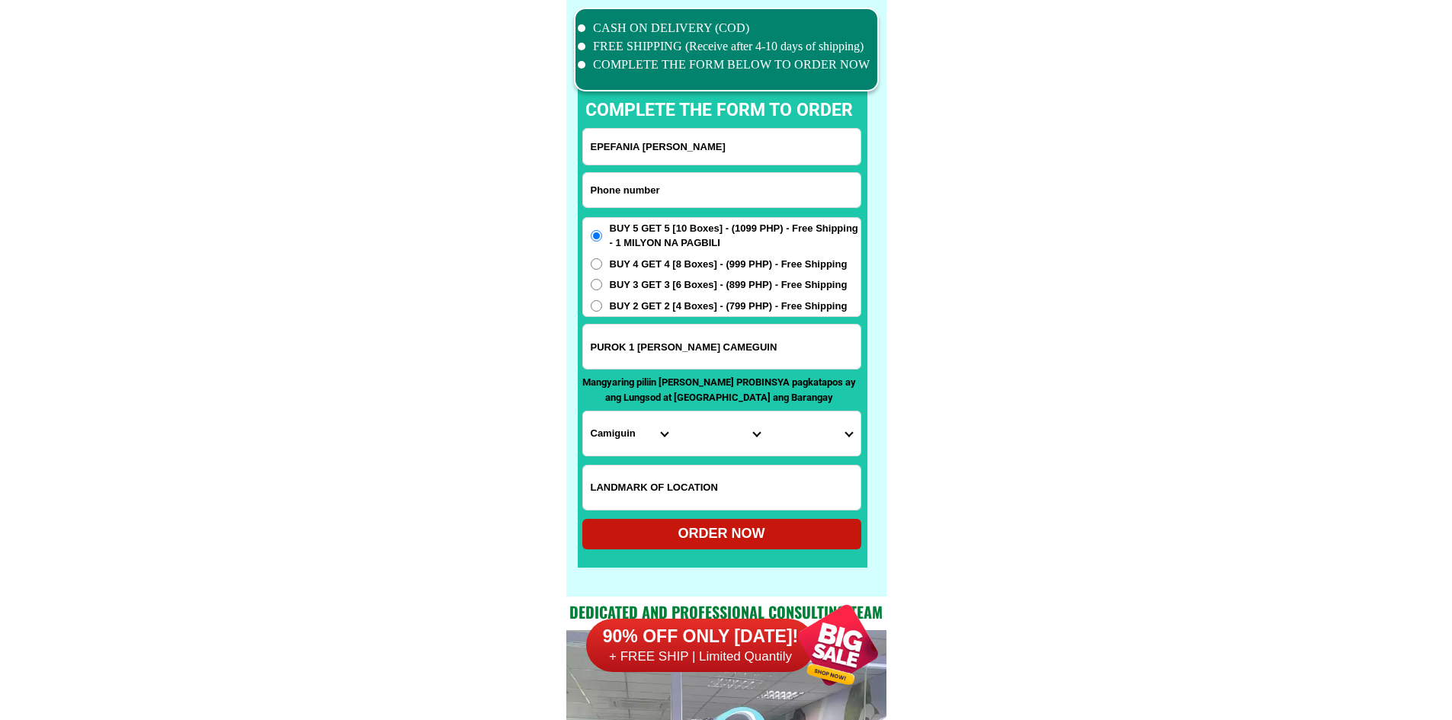
click at [642, 197] on input "Input phone_number" at bounding box center [721, 190] width 277 height 34
paste input "09159637442"
type input "09159637442"
drag, startPoint x: 715, startPoint y: 149, endPoint x: 715, endPoint y: 21, distance: 128.8
click at [715, 149] on input "Input full_name" at bounding box center [721, 147] width 277 height 36
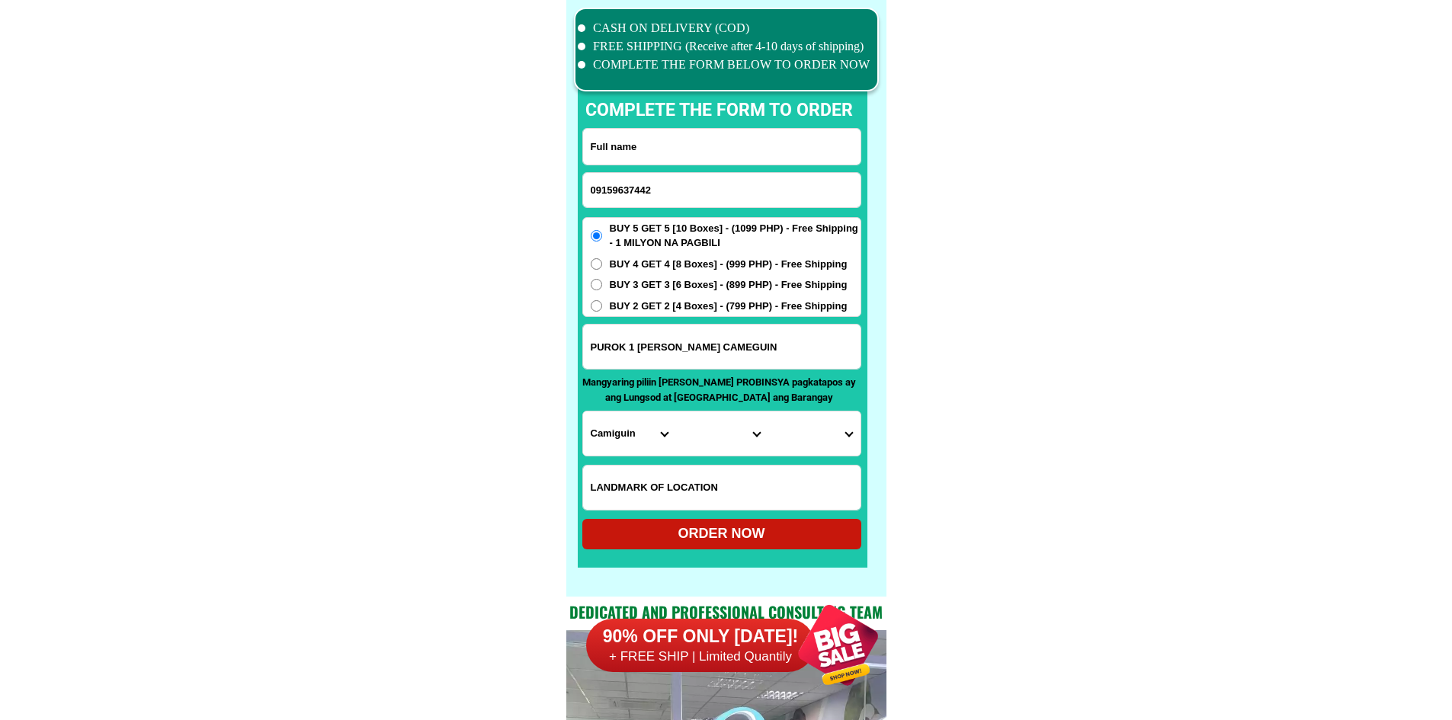
paste input "[PERSON_NAME]"
type input "[PERSON_NAME]"
click at [678, 346] on input "Input address" at bounding box center [721, 347] width 277 height 44
paste input "No 28. Purok Rosal Lubao.[GEOGRAPHIC_DATA]."
type input "No 28. Purok Rosal Lubao.[GEOGRAPHIC_DATA]."
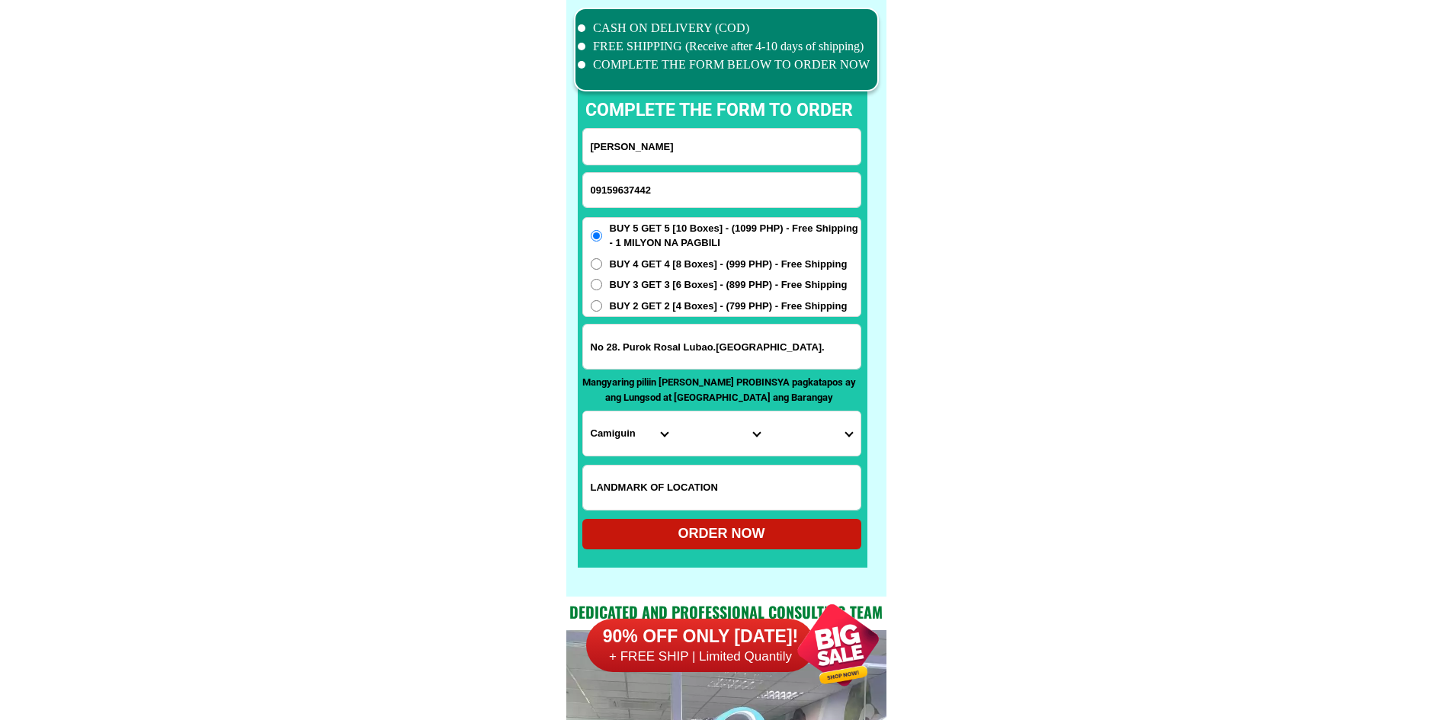
click at [648, 420] on select "Province [GEOGRAPHIC_DATA] [GEOGRAPHIC_DATA] [GEOGRAPHIC_DATA] [GEOGRAPHIC_DATA…" at bounding box center [629, 433] width 92 height 44
select select "63_779"
click at [711, 432] on select "City [GEOGRAPHIC_DATA]-city [GEOGRAPHIC_DATA] Arayat Bacolor [GEOGRAPHIC_DATA] …" at bounding box center [721, 433] width 92 height 44
select select "63_779326"
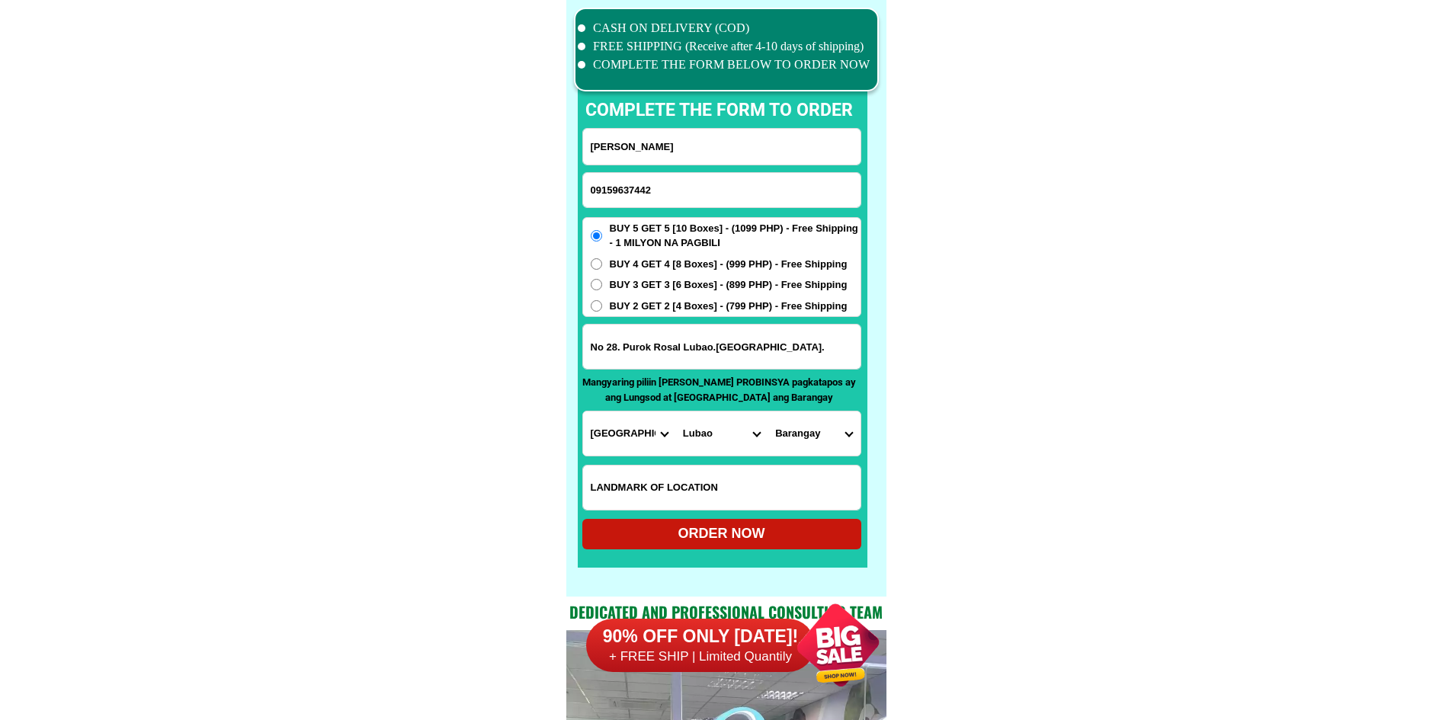
click at [824, 434] on select "Barangay Balantacan Bancal pugad Bancal sinubli Baruya ([GEOGRAPHIC_DATA][PERSO…" at bounding box center [813, 433] width 92 height 44
click at [729, 347] on input "No 28. Purok Rosal Lubao.[GEOGRAPHIC_DATA]." at bounding box center [721, 347] width 277 height 44
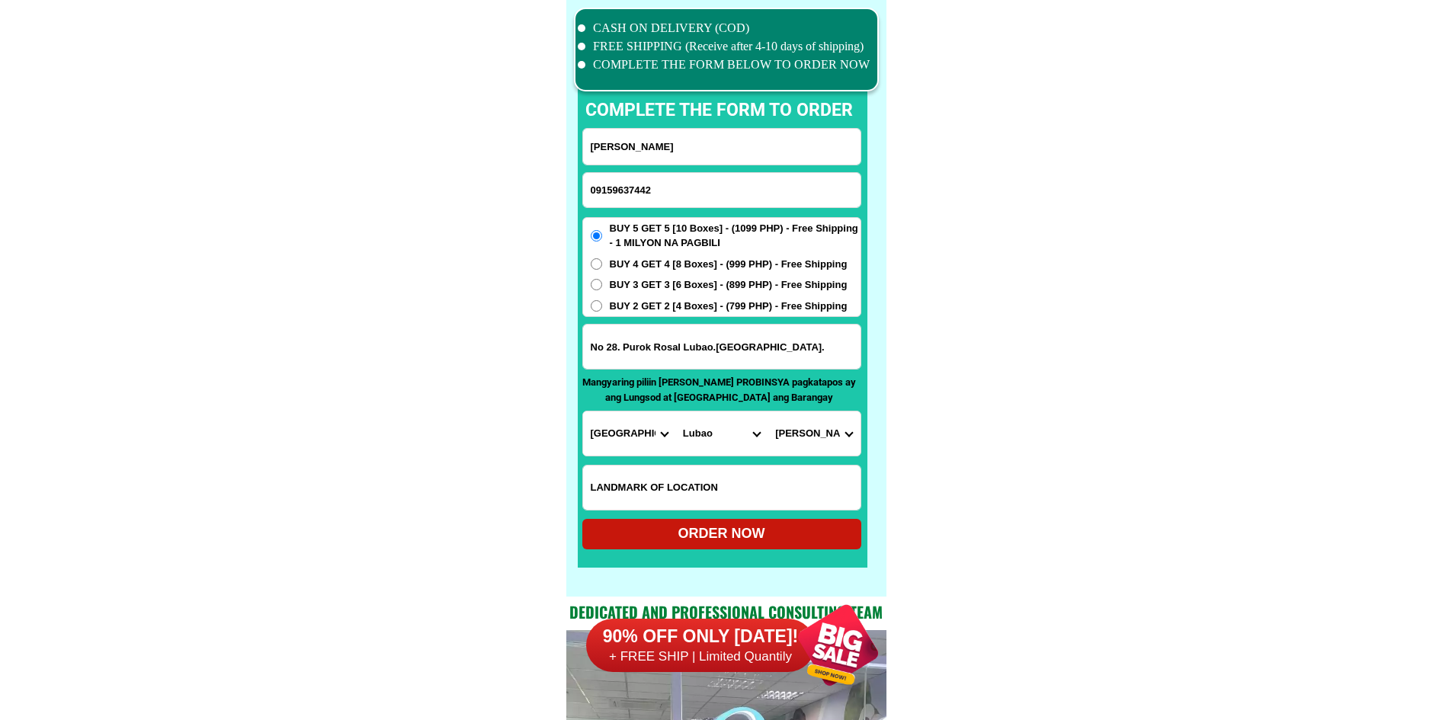
click at [798, 433] on select "Barangay Balantacan Bancal pugad Bancal sinubli Baruya ([GEOGRAPHIC_DATA][PERSO…" at bounding box center [813, 433] width 92 height 44
click at [820, 450] on select "Barangay Balantacan Bancal pugad Bancal sinubli Baruya ([GEOGRAPHIC_DATA][PERSO…" at bounding box center [813, 433] width 92 height 44
select select "63_77932680400"
click at [767, 411] on select "Barangay Balantacan Bancal pugad Bancal sinubli Baruya ([GEOGRAPHIC_DATA][PERSO…" at bounding box center [813, 433] width 92 height 44
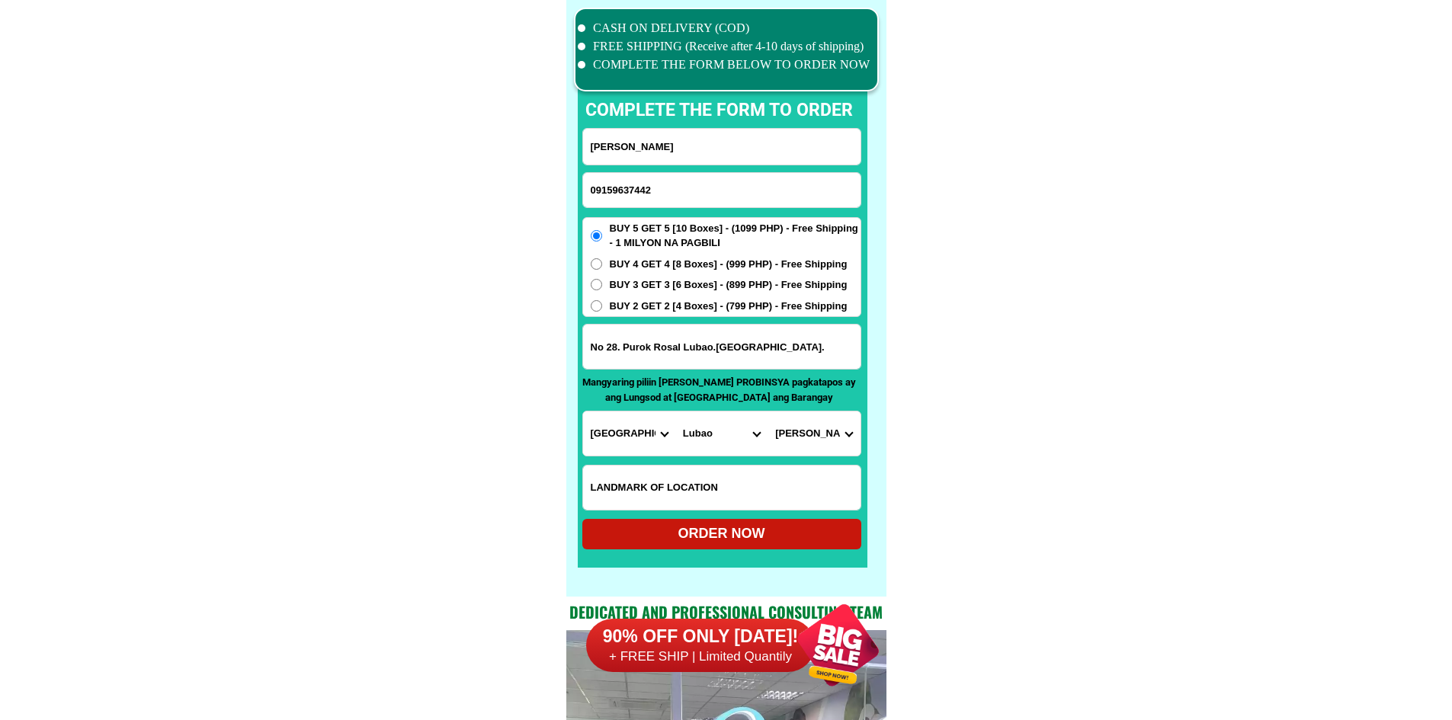
click at [767, 541] on div "ORDER NOW" at bounding box center [721, 533] width 279 height 21
type input "No 28. Purok Rosal Lubao.[GEOGRAPHIC_DATA]."
radio input "true"
